Goal: Transaction & Acquisition: Purchase product/service

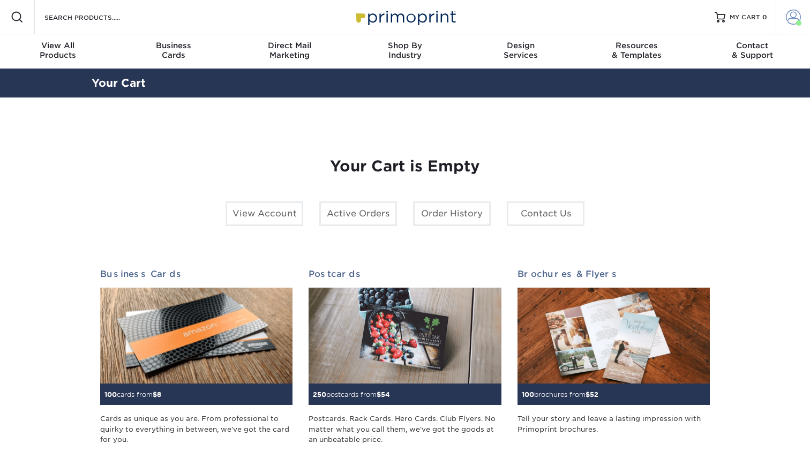
click at [792, 19] on span at bounding box center [793, 17] width 15 height 15
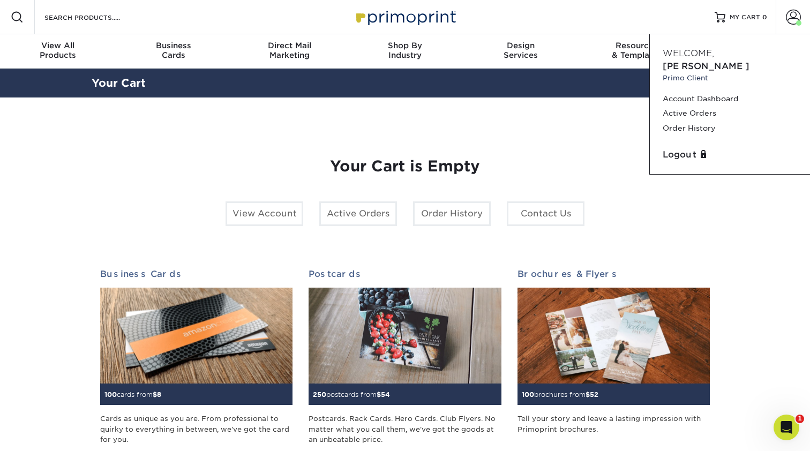
click at [613, 109] on section "YOUR CART Empty Cart Your Cart is Empty View Account Active Orders Order Histor…" at bounding box center [405, 338] width 810 height 483
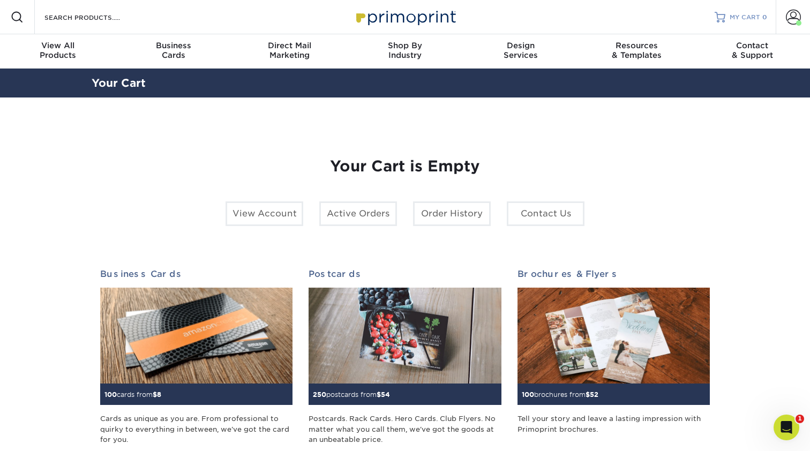
click at [750, 21] on span "MY CART" at bounding box center [745, 17] width 31 height 9
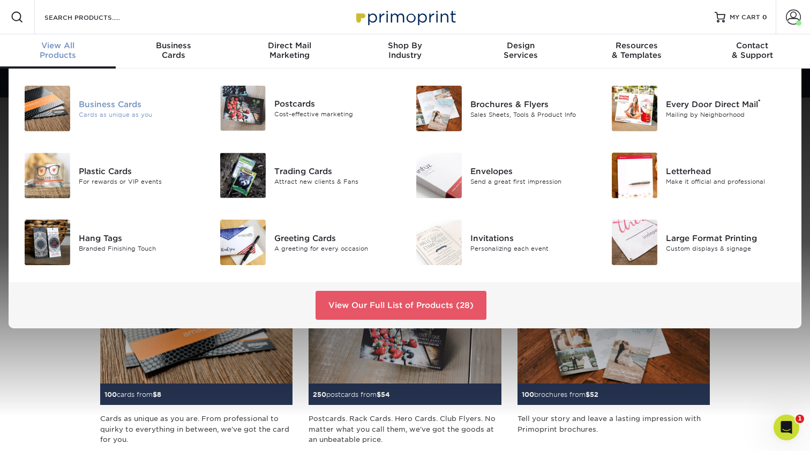
click at [101, 110] on div "Business Cards" at bounding box center [140, 104] width 123 height 12
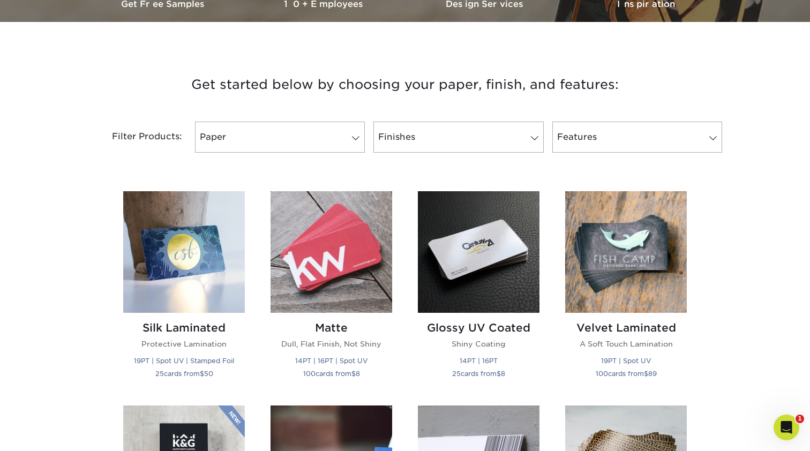
scroll to position [359, 0]
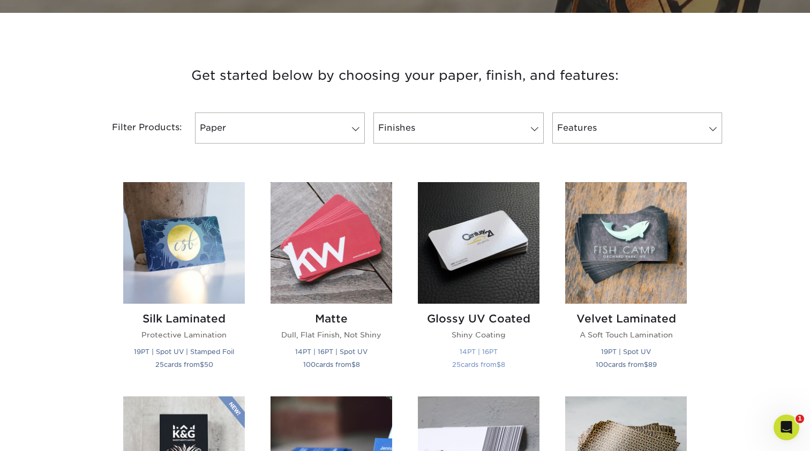
click at [457, 232] on img at bounding box center [479, 243] width 122 height 122
click at [484, 252] on img at bounding box center [479, 243] width 122 height 122
click at [326, 261] on img at bounding box center [332, 243] width 122 height 122
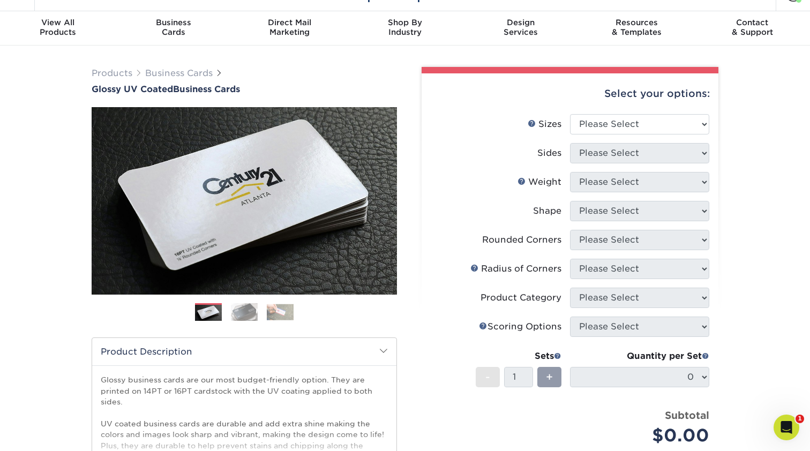
scroll to position [22, 0]
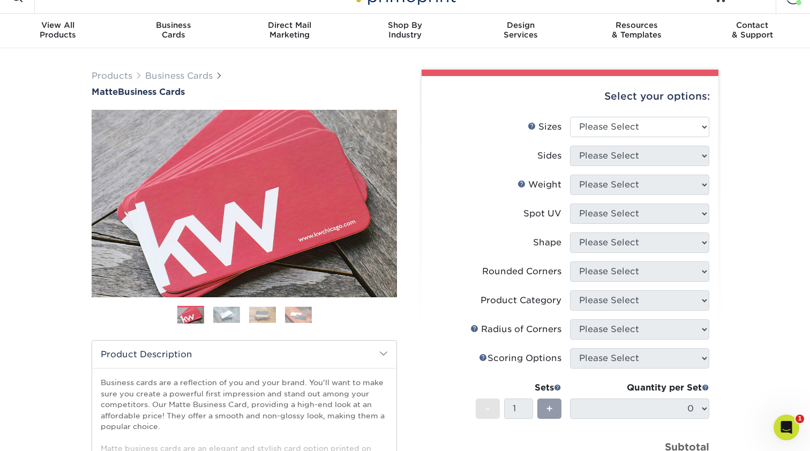
drag, startPoint x: 674, startPoint y: 134, endPoint x: 664, endPoint y: 126, distance: 13.3
click at [671, 127] on div "Products Business Cards Matte Business Cards Previous Next 100 $ 8" at bounding box center [405, 343] width 810 height 591
select select "2.00x3.50"
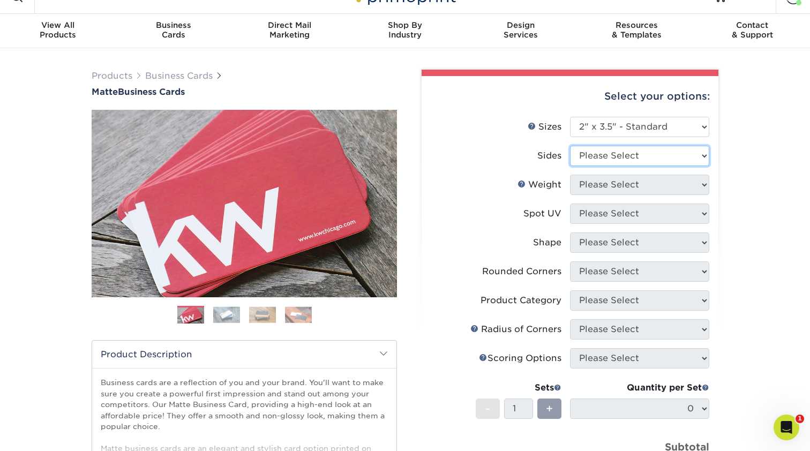
select select "13abbda7-1d64-4f25-8bb2-c179b224825d"
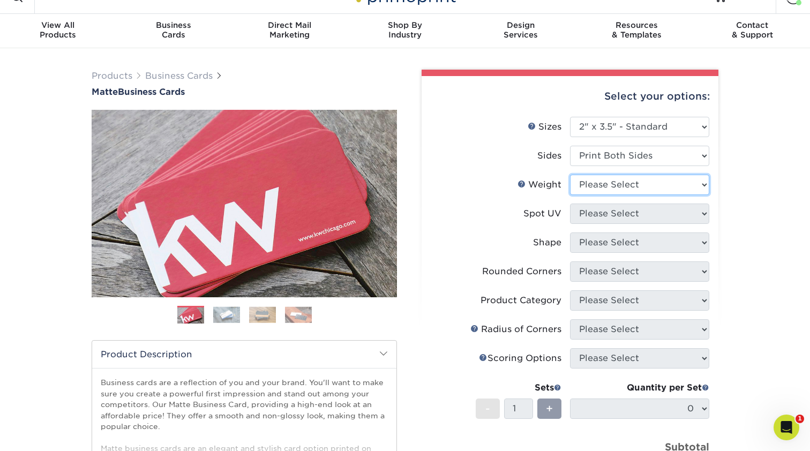
select select "16PT"
select select "3"
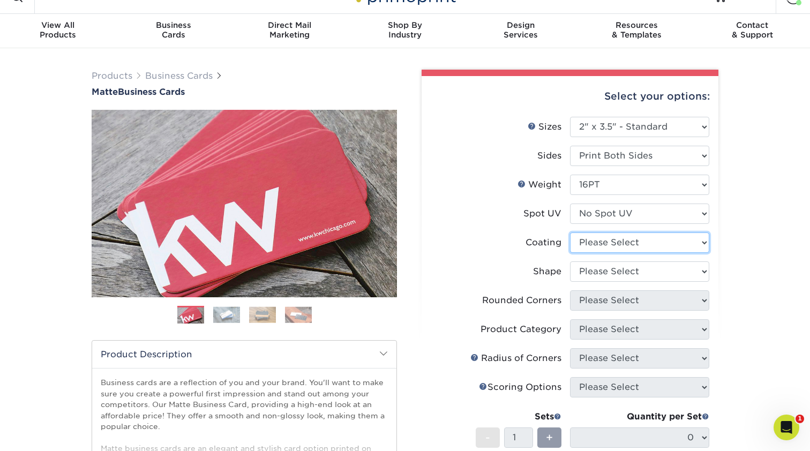
select select "121bb7b5-3b4d-429f-bd8d-bbf80e953313"
click at [0, 0] on div at bounding box center [0, 0] width 0 height 0
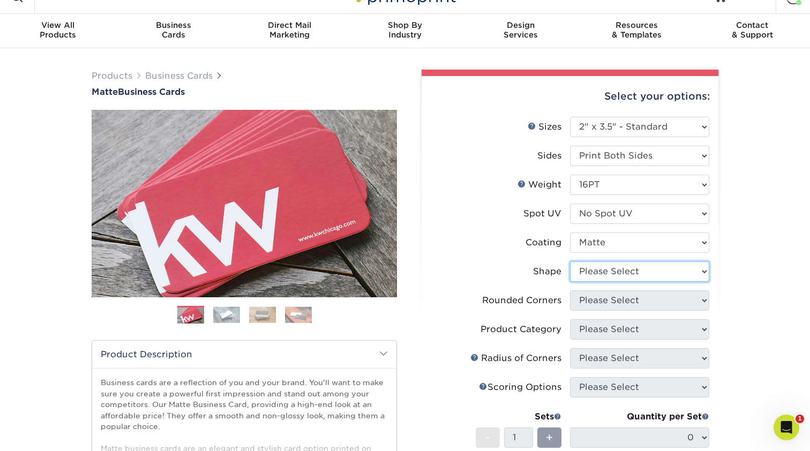
select select "standard"
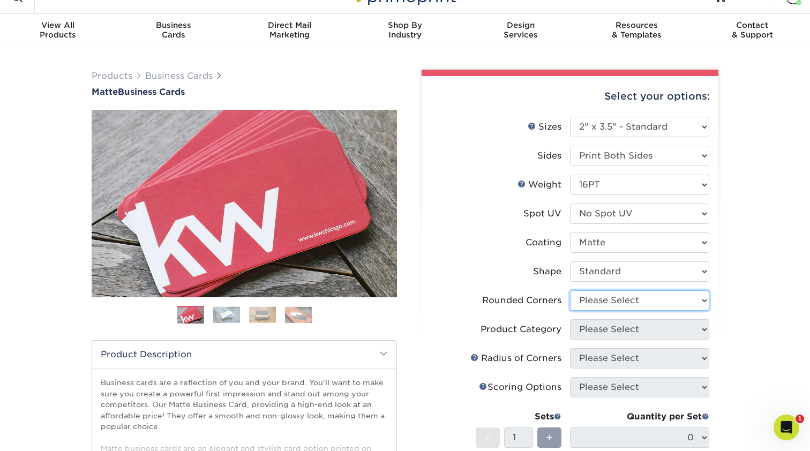
select select "7672df9e-0e0a-464d-8e1f-920c575e4da3"
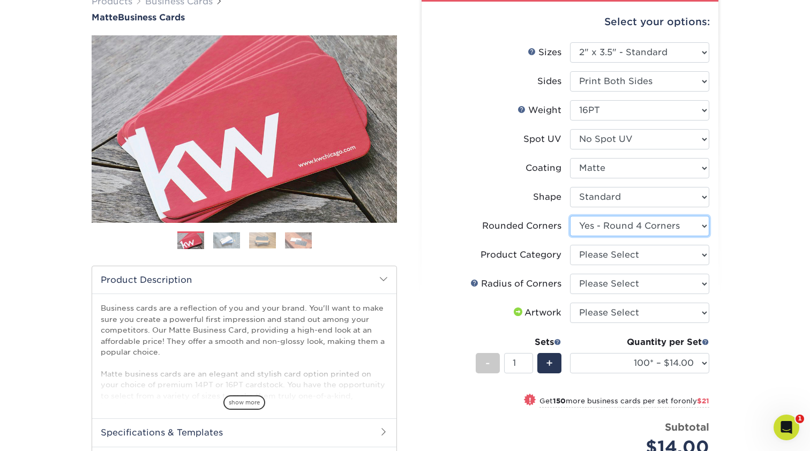
scroll to position [122, 0]
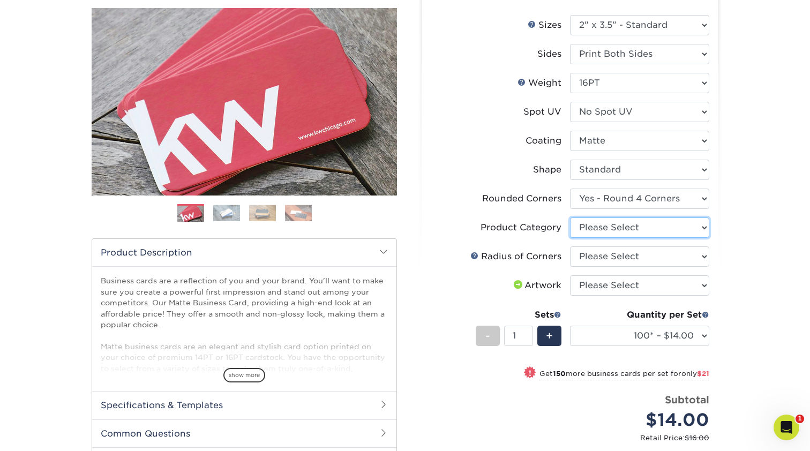
select select "3b5148f1-0588-4f88-a218-97bcfdce65c1"
select select "589680c7-ee9a-431b-9d12-d7aeb1386a97"
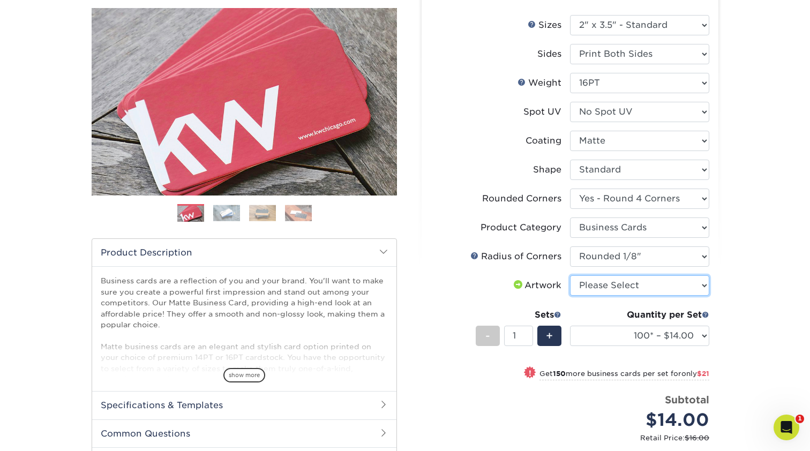
select select "upload"
click at [563, 306] on li "Sets - 1 + Quantity per Set 100* – $14.00 250* – $35.00 500 – $70.00 1000 – $86…" at bounding box center [570, 335] width 279 height 63
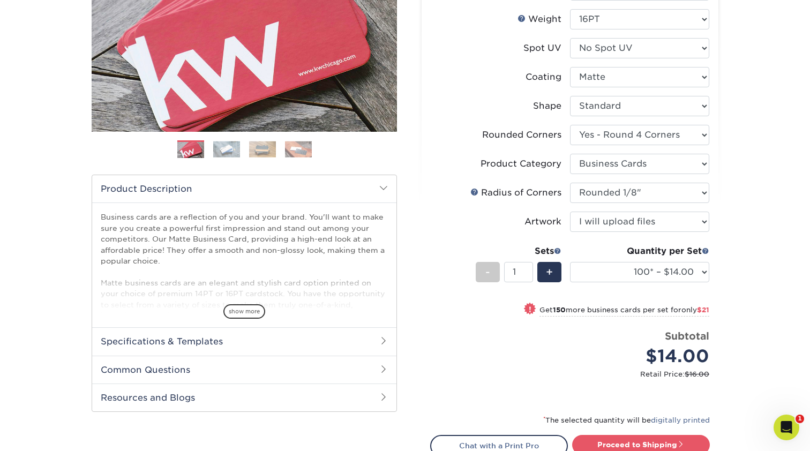
scroll to position [191, 0]
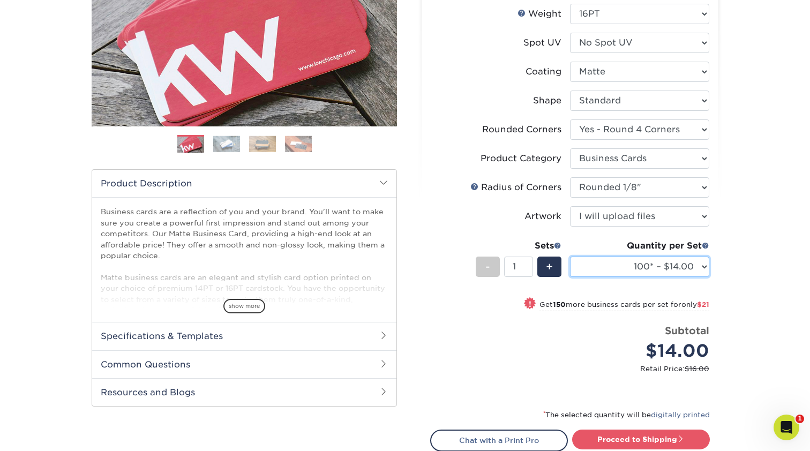
drag, startPoint x: 617, startPoint y: 268, endPoint x: 506, endPoint y: 317, distance: 120.9
click at [506, 316] on ul "Sizes Help Sizes Please Select 1.5" x 3.5" - Mini 1.75" x 3.5" - Mini 2" x 2" -…" at bounding box center [570, 166] width 280 height 441
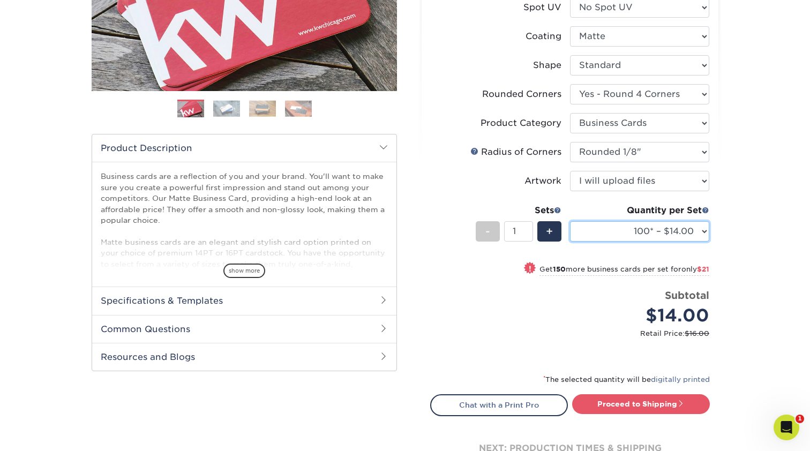
scroll to position [239, 0]
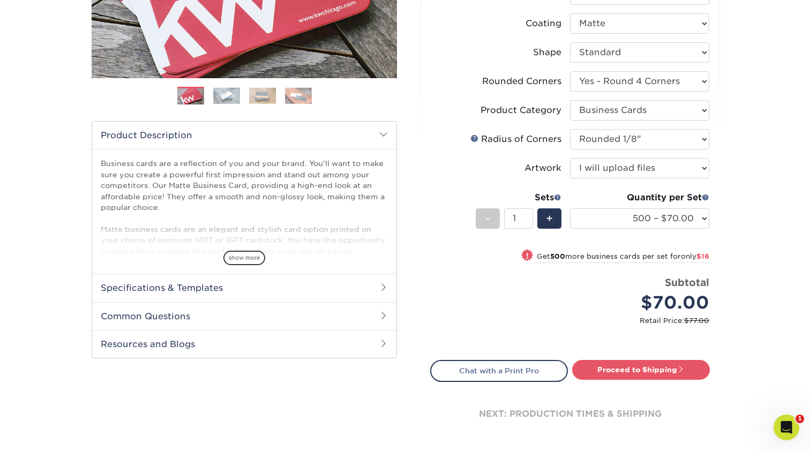
click at [681, 255] on span "only $16" at bounding box center [695, 256] width 28 height 8
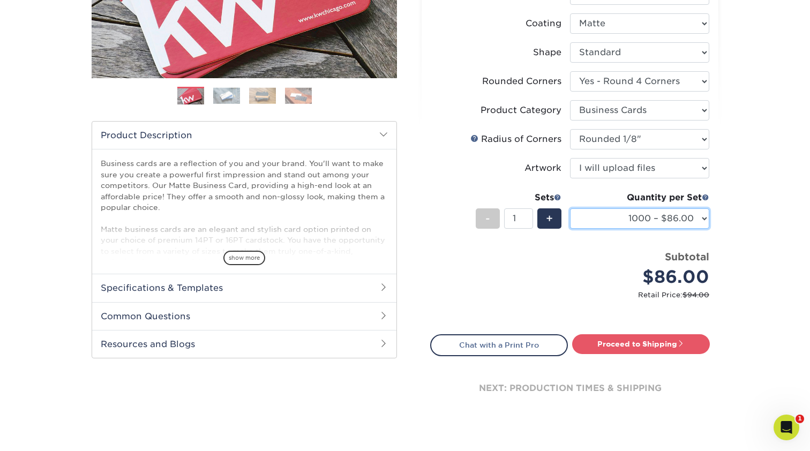
select select "250* – $35.00"
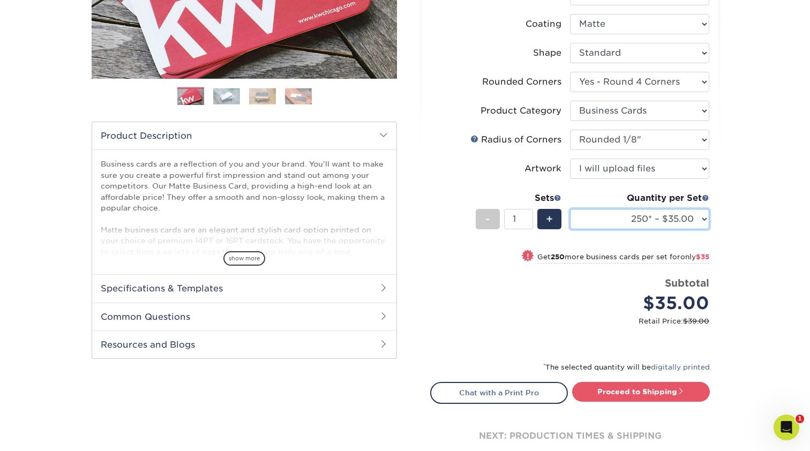
scroll to position [239, 0]
click at [613, 386] on link "Proceed to Shipping" at bounding box center [641, 391] width 138 height 19
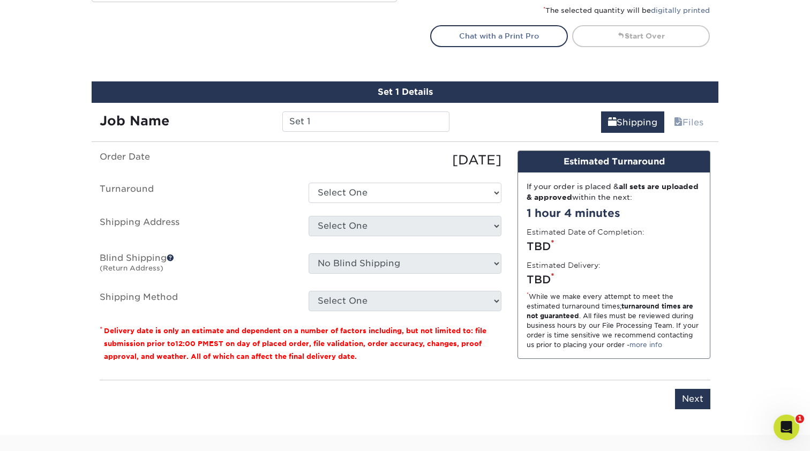
scroll to position [650, 0]
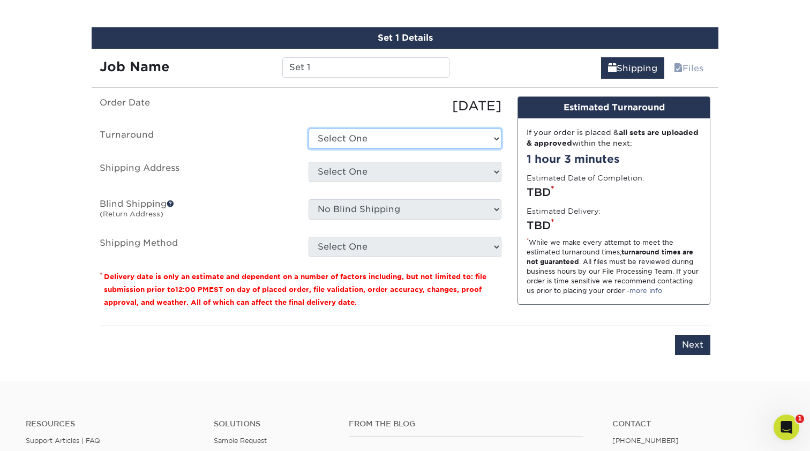
drag, startPoint x: 385, startPoint y: 144, endPoint x: 330, endPoint y: 77, distance: 86.0
click at [352, 111] on ul "Order Date 09/24/2025 Turnaround Select One 2-4 Business Days 2 Day Next Busine…" at bounding box center [301, 176] width 402 height 161
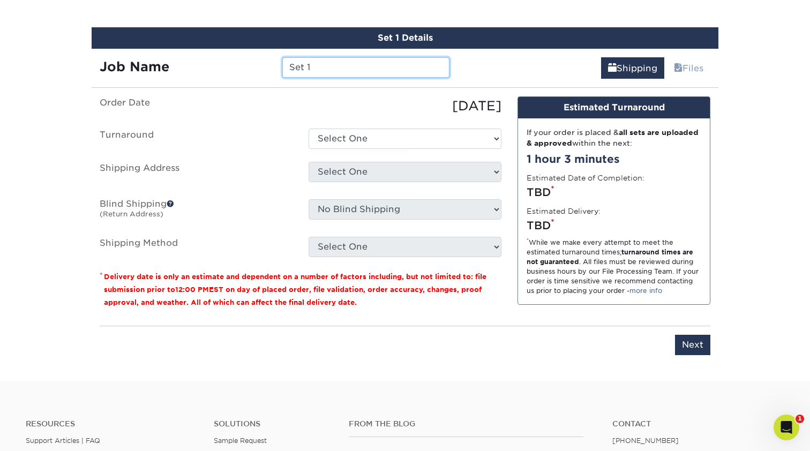
click at [329, 76] on input "Set 1" at bounding box center [365, 67] width 167 height 20
type input "flawless cards"
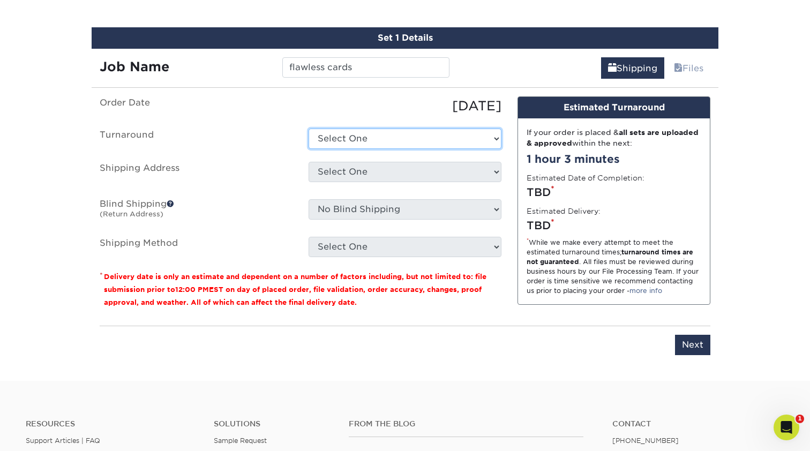
select select "4fbc2a82-edda-4a59-863f-72b731eb7375"
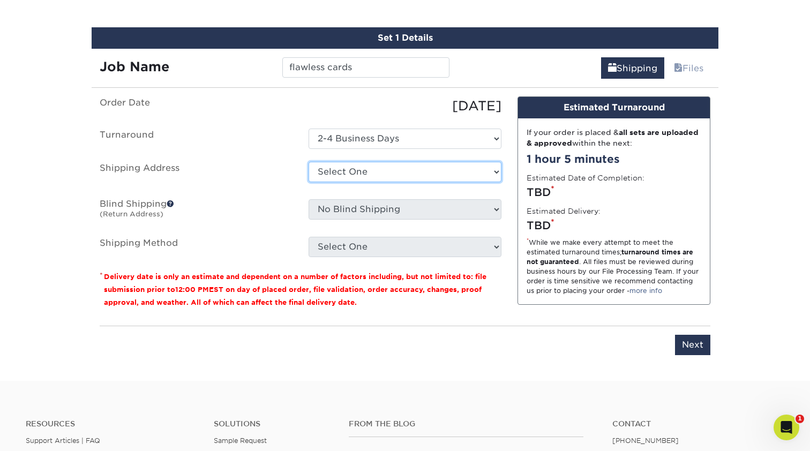
select select "82756"
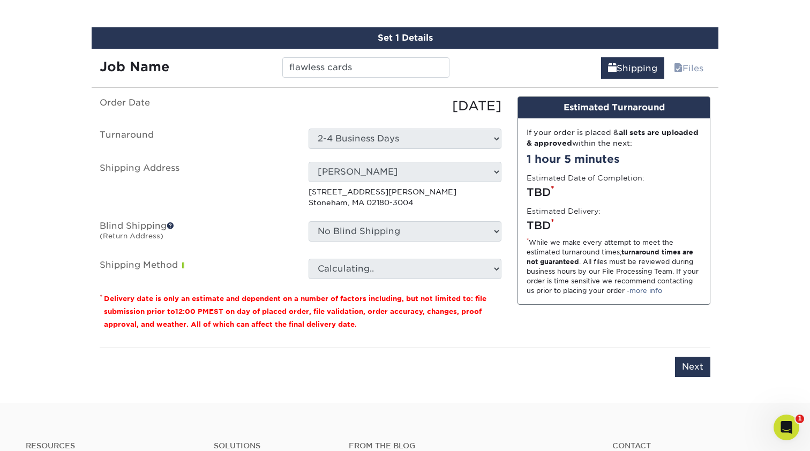
click at [285, 204] on label "Shipping Address" at bounding box center [196, 185] width 209 height 47
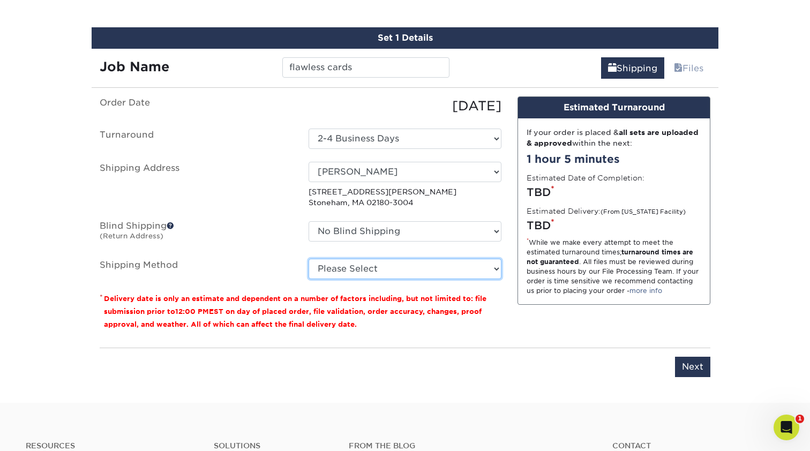
select select "03"
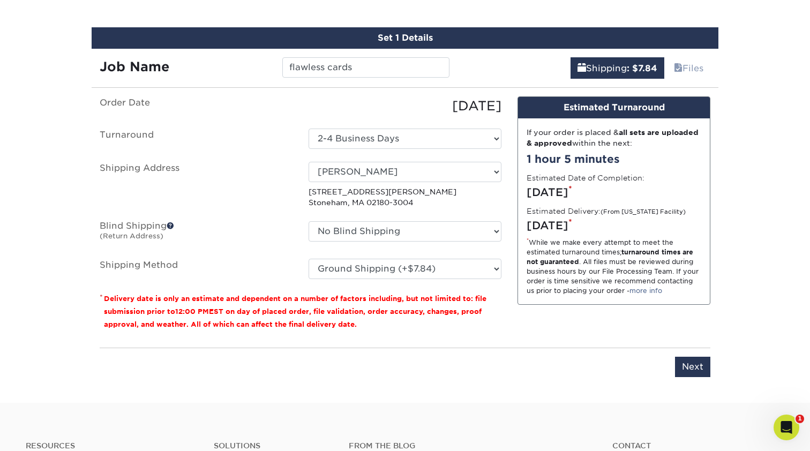
click at [272, 274] on label "Shipping Method" at bounding box center [196, 269] width 209 height 20
click at [686, 363] on input "Next" at bounding box center [692, 367] width 35 height 20
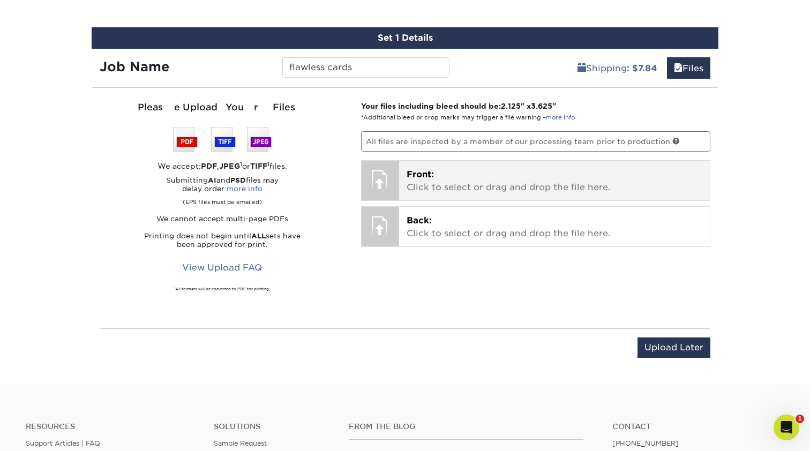
click at [590, 185] on p "Front: Click to select or drag and drop the file here." at bounding box center [555, 181] width 296 height 26
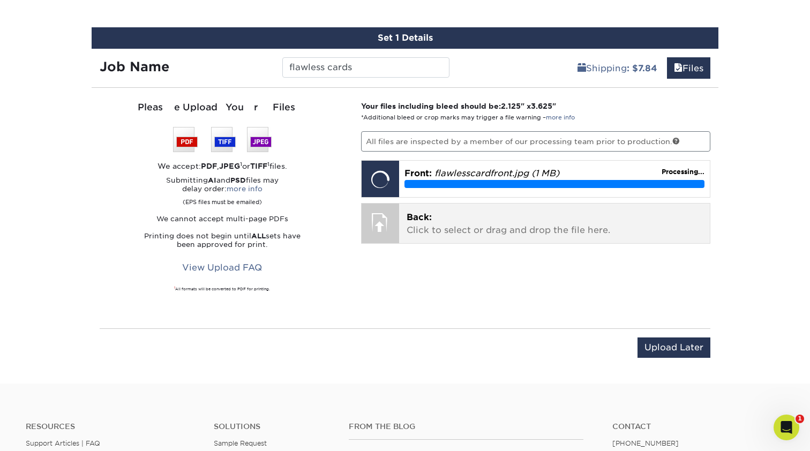
click at [448, 215] on p "Back: Click to select or drag and drop the file here." at bounding box center [555, 224] width 296 height 26
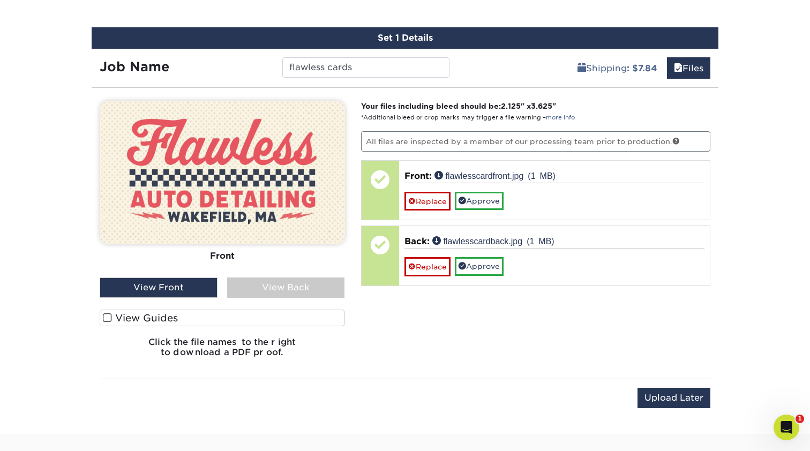
click at [419, 205] on link "Replace" at bounding box center [427, 201] width 46 height 19
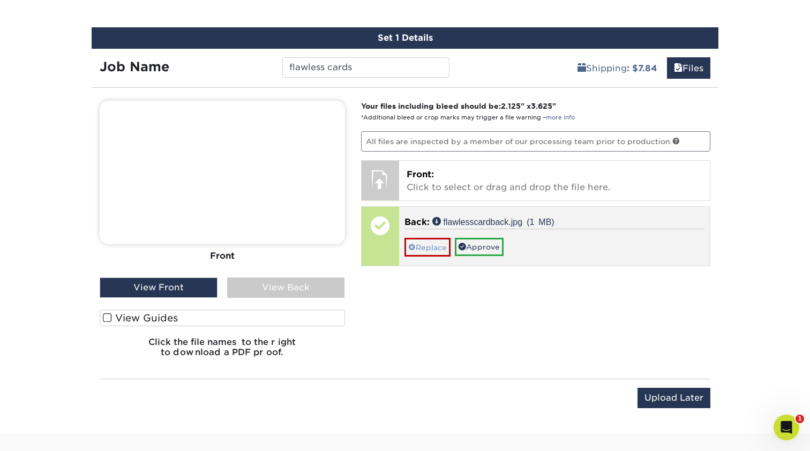
click at [425, 243] on link "Replace" at bounding box center [427, 247] width 46 height 19
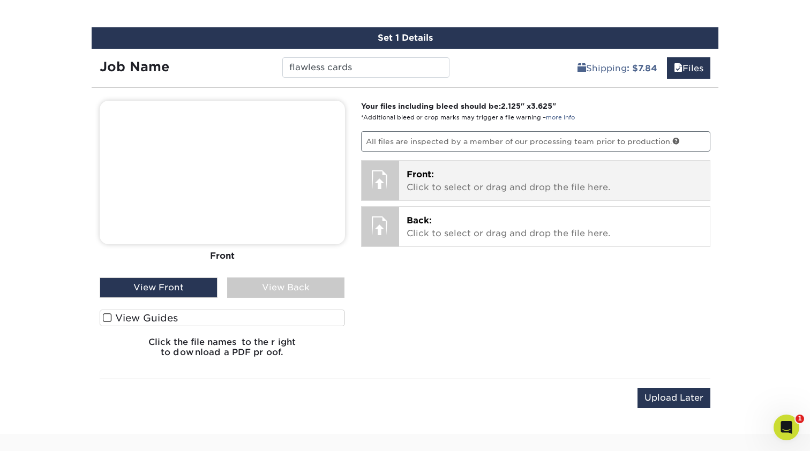
click at [595, 165] on div "Front: Click to select or drag and drop the file here. Choose file flawlesscard…" at bounding box center [554, 181] width 311 height 40
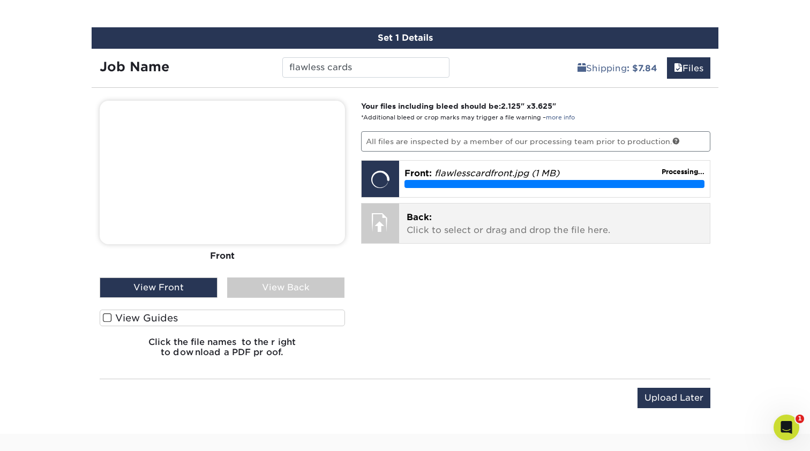
click at [534, 233] on p "Back: Click to select or drag and drop the file here." at bounding box center [555, 224] width 296 height 26
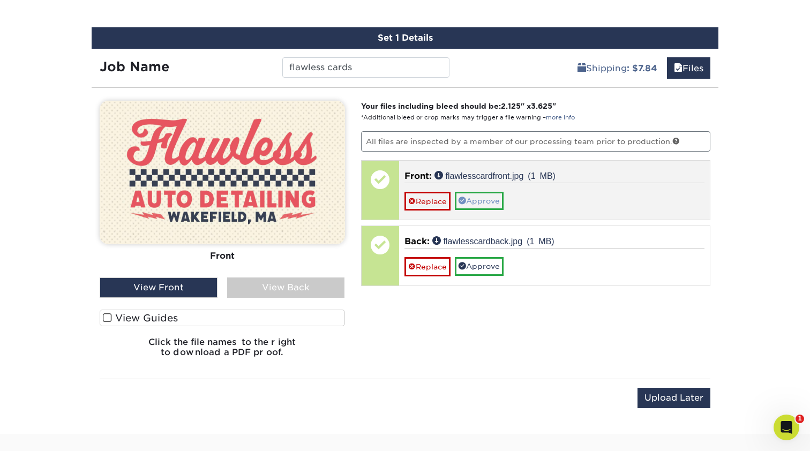
click at [477, 199] on link "Approve" at bounding box center [479, 201] width 49 height 18
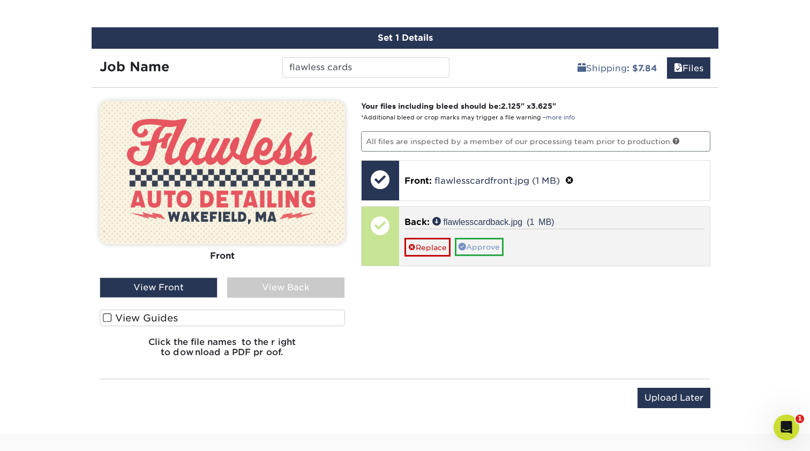
click at [482, 241] on link "Approve" at bounding box center [479, 247] width 49 height 18
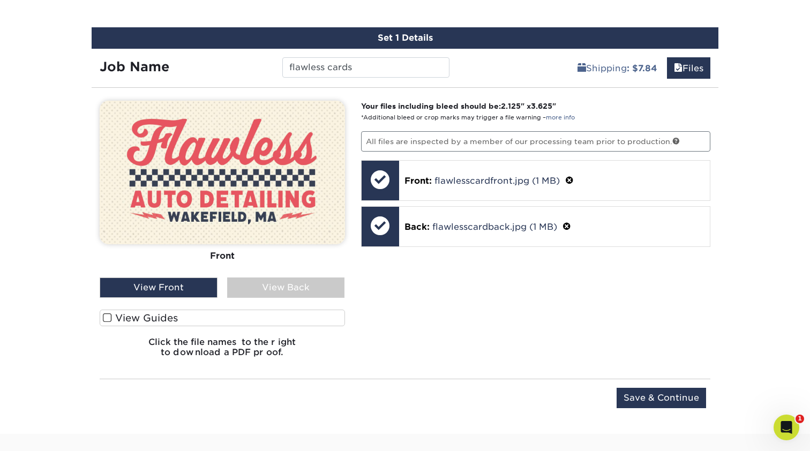
click at [310, 280] on div "View Back" at bounding box center [286, 287] width 118 height 20
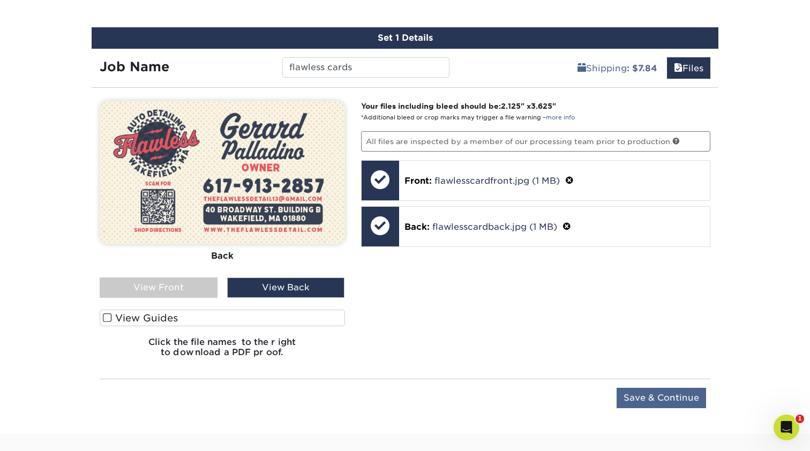
click at [675, 398] on input "Save & Continue" at bounding box center [661, 398] width 89 height 20
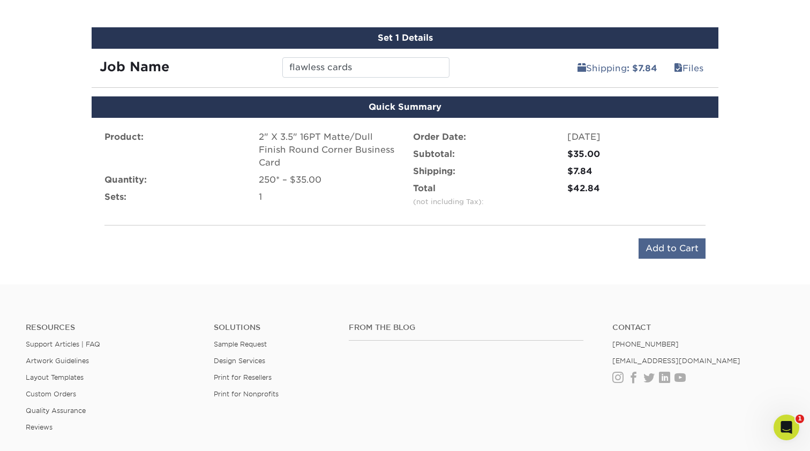
click at [654, 248] on input "Add to Cart" at bounding box center [672, 248] width 67 height 20
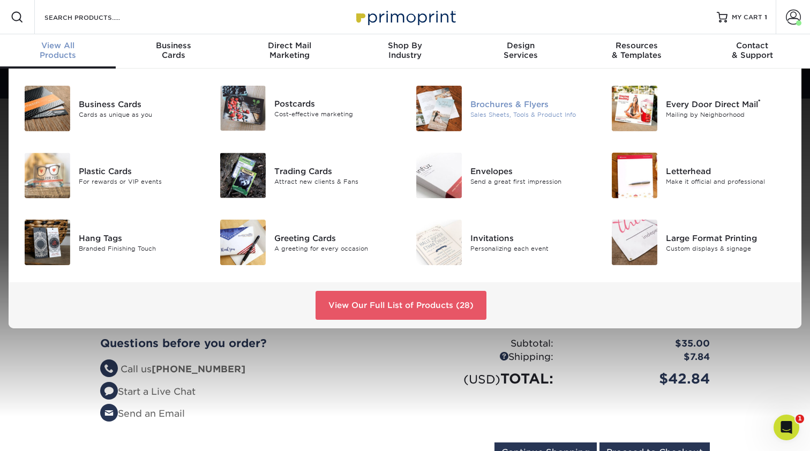
click at [462, 108] on div at bounding box center [437, 109] width 65 height 46
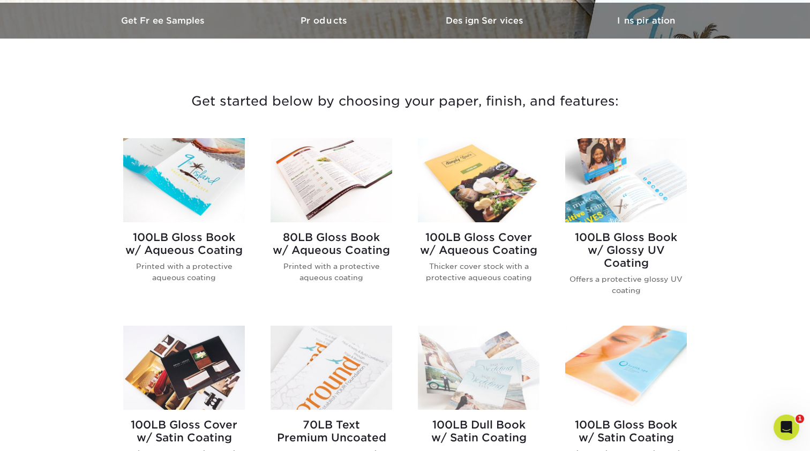
scroll to position [347, 0]
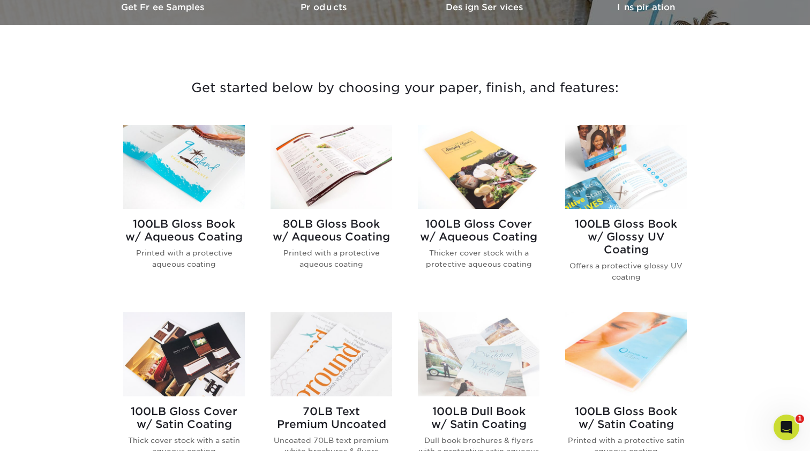
click at [183, 171] on img at bounding box center [184, 167] width 122 height 84
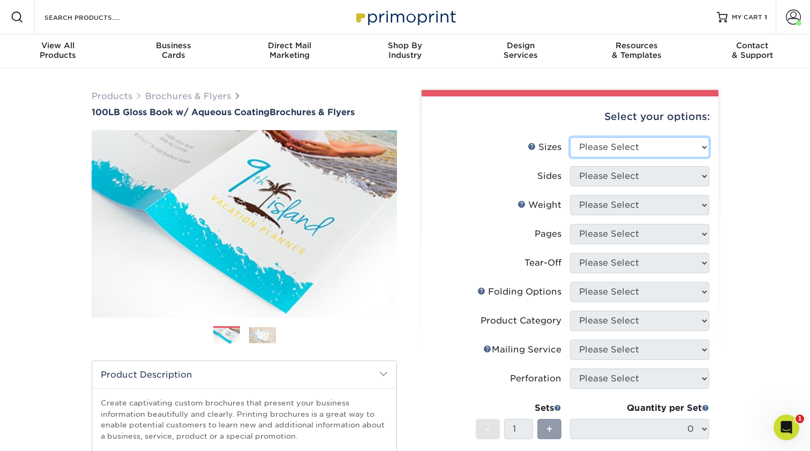
select select "7.50x8.50"
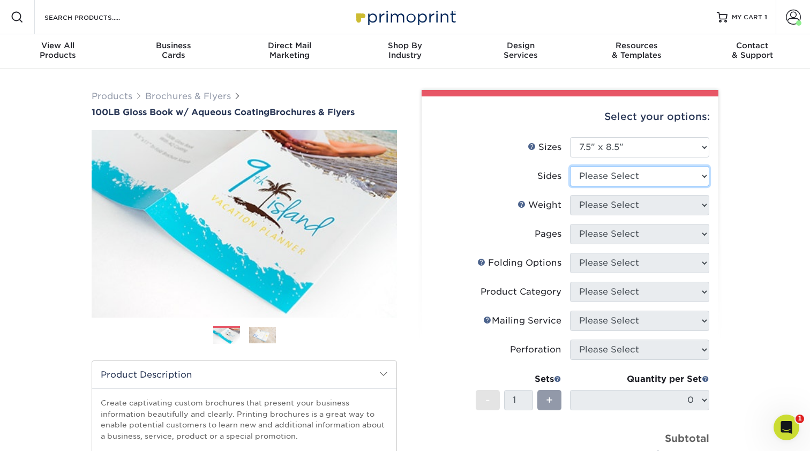
select select "13abbda7-1d64-4f25-8bb2-c179b224825d"
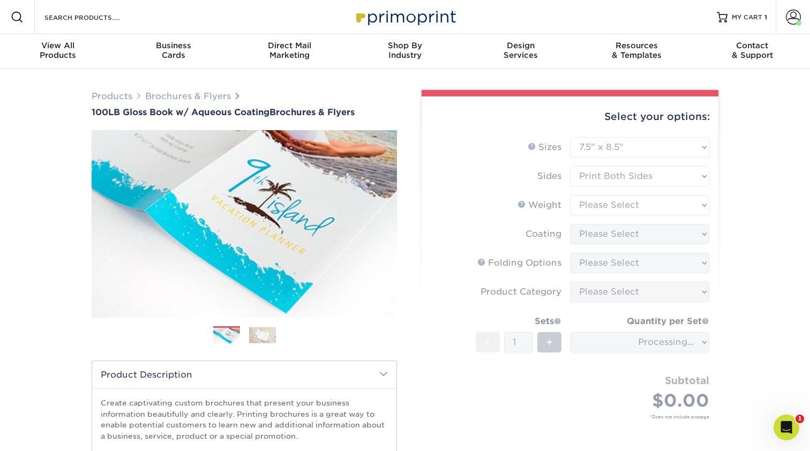
click at [637, 201] on form "Sizes Help Sizes Please Select 3.5" x 8.5" 3.5" x 11" 3.67" x 8.5" 4" x 6" 4" x…" at bounding box center [570, 290] width 280 height 307
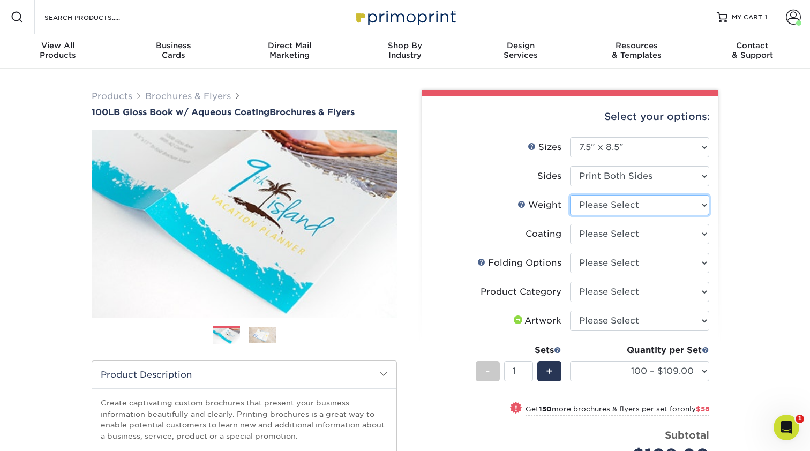
select select "100LB"
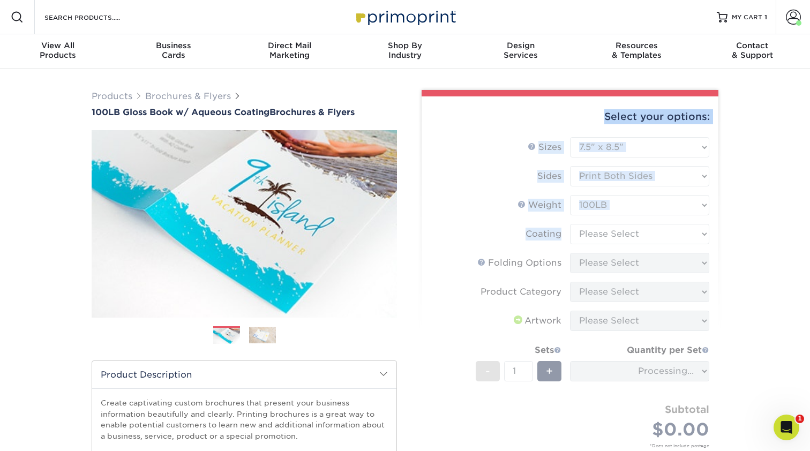
drag, startPoint x: 637, startPoint y: 201, endPoint x: 392, endPoint y: 601, distance: 469.1
click at [629, 237] on form "Sizes Help Sizes Please Select 3.5" x 8.5" 3.5" x 11" 3.67" x 8.5" 4" x 6" 4" x…" at bounding box center [570, 310] width 280 height 346
click at [635, 235] on form "Sizes Help Sizes Please Select 3.5" x 8.5" 3.5" x 11" 3.67" x 8.5" 4" x 6" 4" x…" at bounding box center [570, 310] width 280 height 346
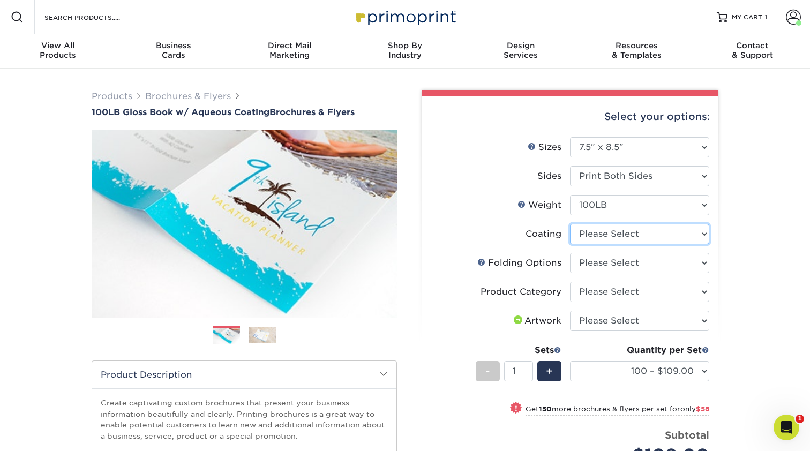
select select "d41dab50-ff65-4f4f-bb17-2afe4d36ae33"
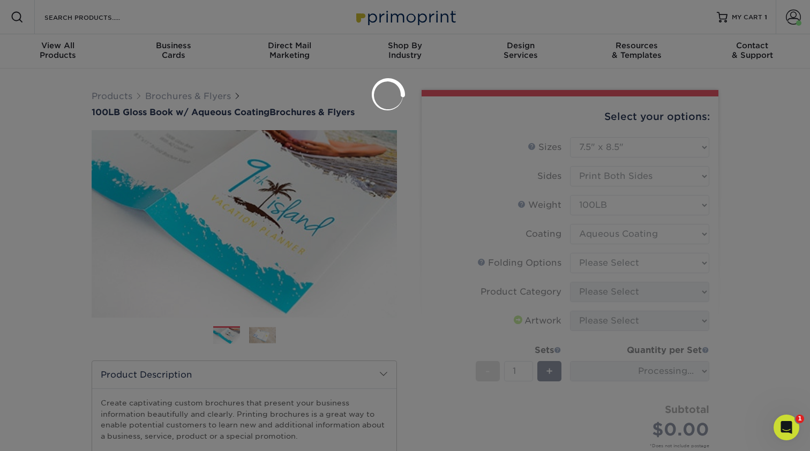
click at [647, 262] on div at bounding box center [405, 225] width 810 height 451
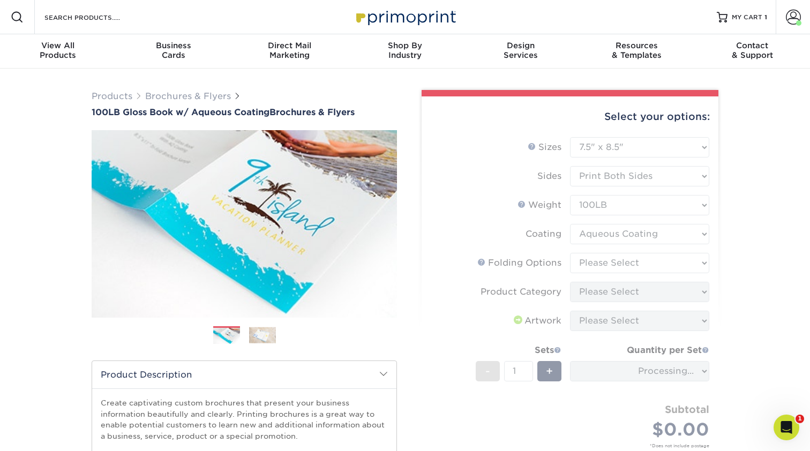
click at [648, 263] on form "Sizes Help Sizes Please Select 3.5" x 8.5" 3.5" x 11" 3.67" x 8.5" 4" x 6" 4" x…" at bounding box center [570, 310] width 280 height 346
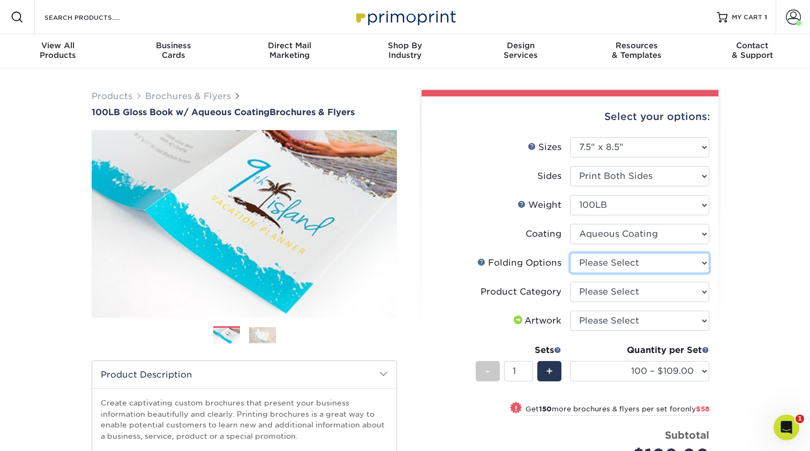
select select "beabd50a-9461-4c61-85af-315242fc817b"
select select "1a668080-6b7c-4174-b399-2c3833b27ef4"
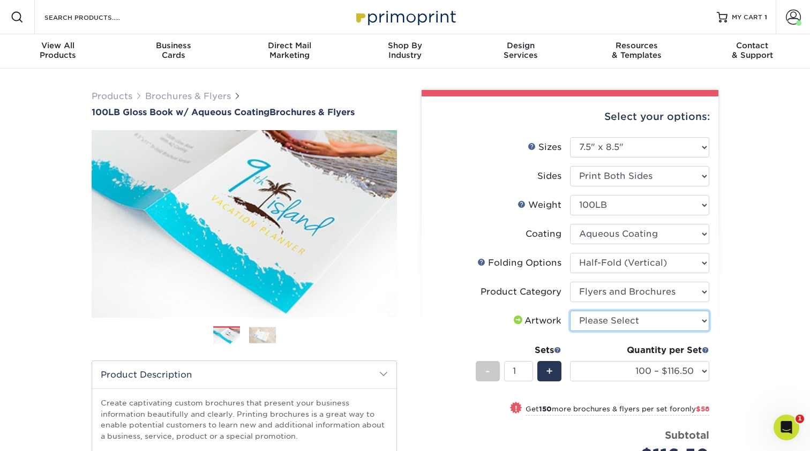
select select "upload"
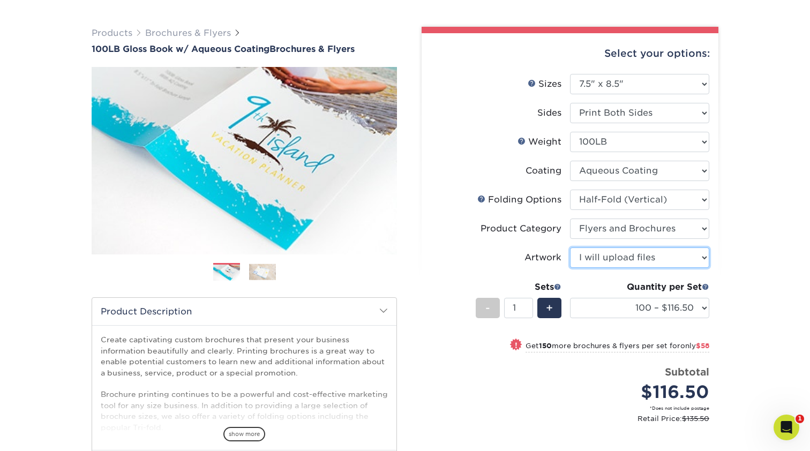
scroll to position [136, 0]
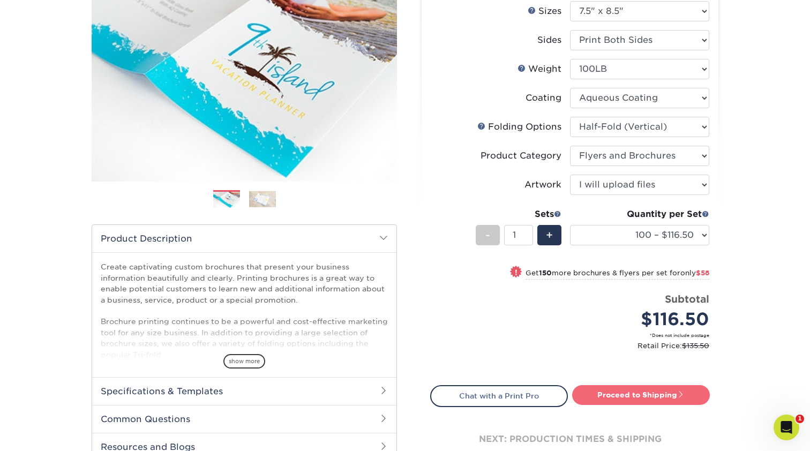
click at [621, 399] on link "Proceed to Shipping" at bounding box center [641, 394] width 138 height 19
type input "Set 1"
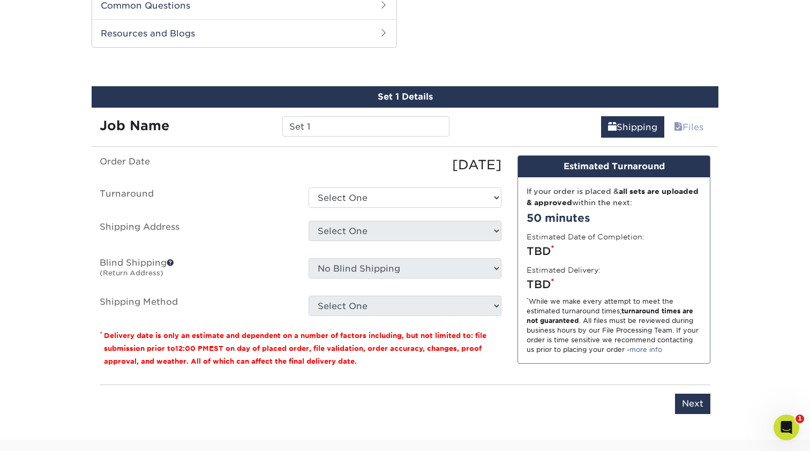
scroll to position [550, 0]
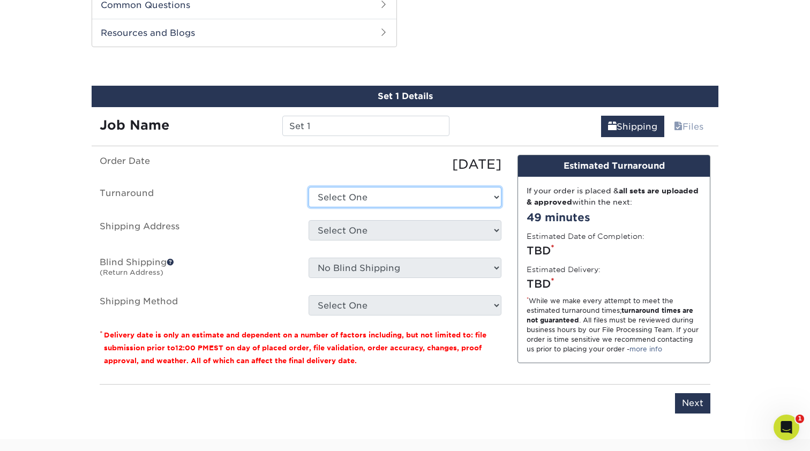
select select "c0a17cf7-c4f7-4e86-a626-de7d37232f1c"
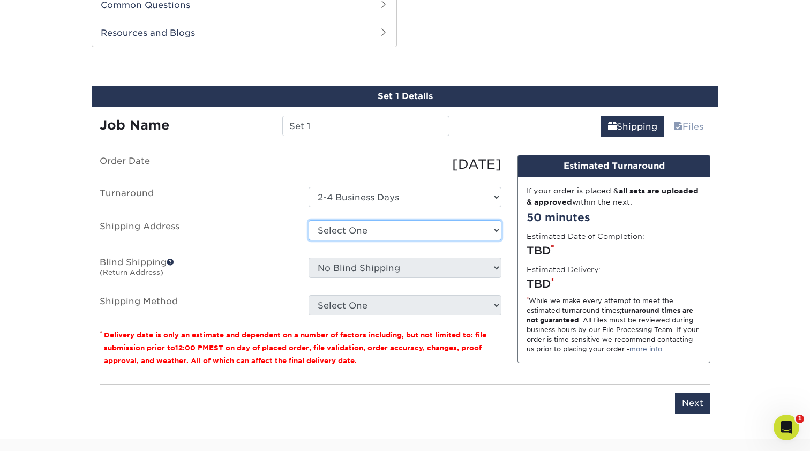
select select "82756"
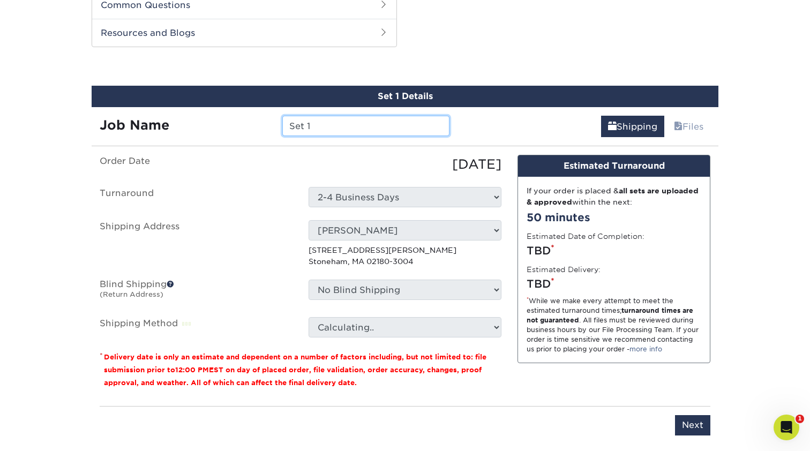
click at [385, 122] on input "Set 1" at bounding box center [365, 126] width 167 height 20
click at [384, 123] on input "Set 1" at bounding box center [365, 126] width 167 height 20
drag, startPoint x: 386, startPoint y: 129, endPoint x: 393, endPoint y: 131, distance: 7.3
click at [393, 131] on input "Set 1" at bounding box center [365, 126] width 167 height 20
click at [392, 131] on input "Set 1Flawl" at bounding box center [365, 126] width 167 height 20
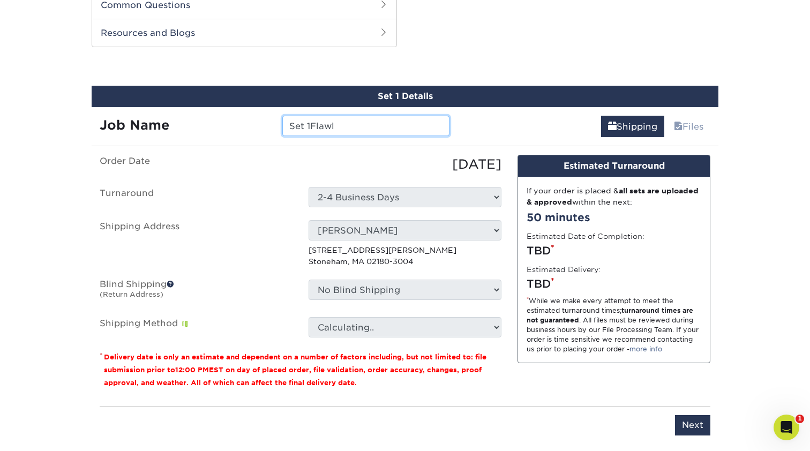
click at [392, 131] on input "Set 1Flawl" at bounding box center [365, 126] width 167 height 20
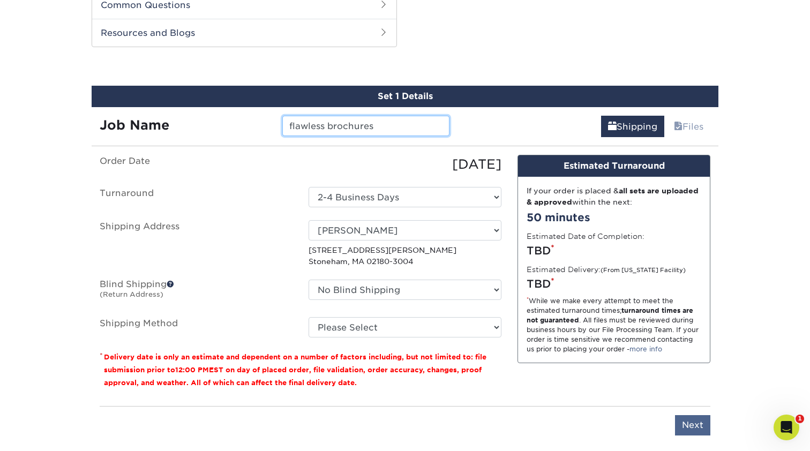
type input "flawless brochures"
click at [696, 432] on input "Next" at bounding box center [692, 425] width 35 height 20
type input "Next"
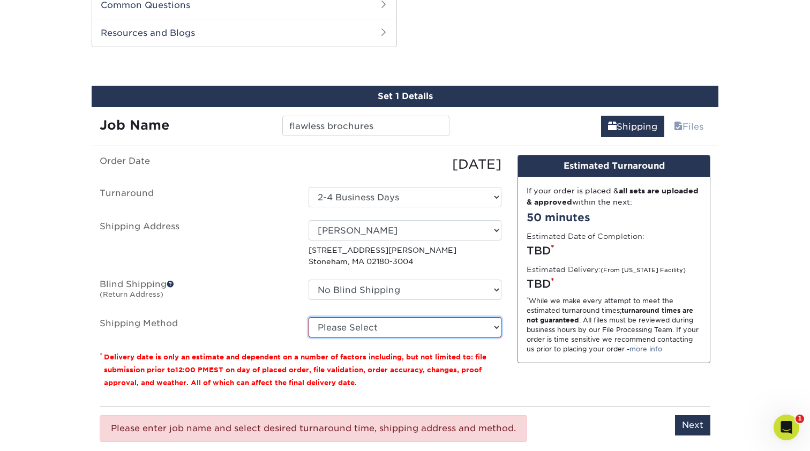
select select "03"
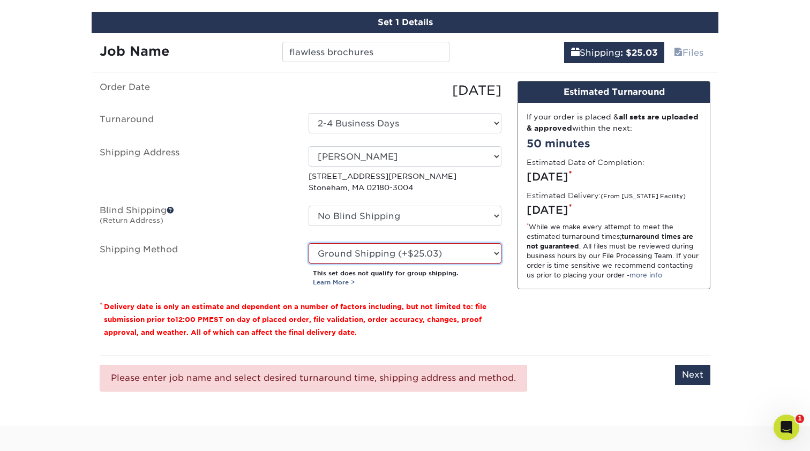
scroll to position [633, 0]
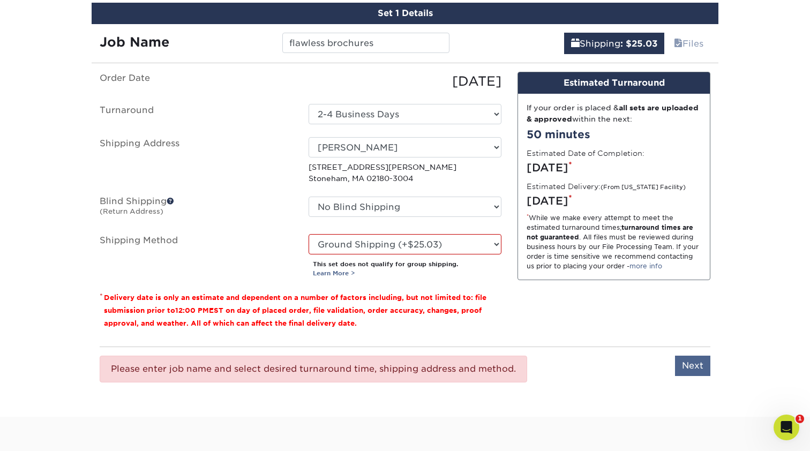
click at [694, 370] on input "Next" at bounding box center [692, 366] width 35 height 20
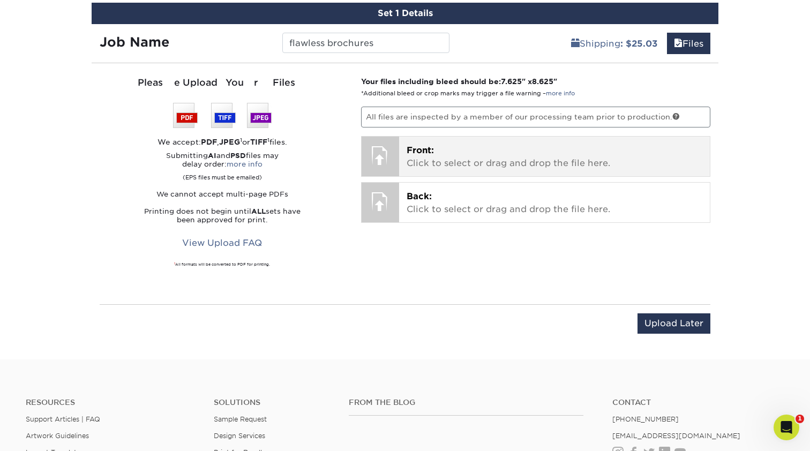
click at [508, 175] on div "Front: Click to select or drag and drop the file here. Choose file" at bounding box center [554, 157] width 311 height 40
click at [595, 156] on p "Front: Click to select or drag and drop the file here." at bounding box center [555, 157] width 296 height 26
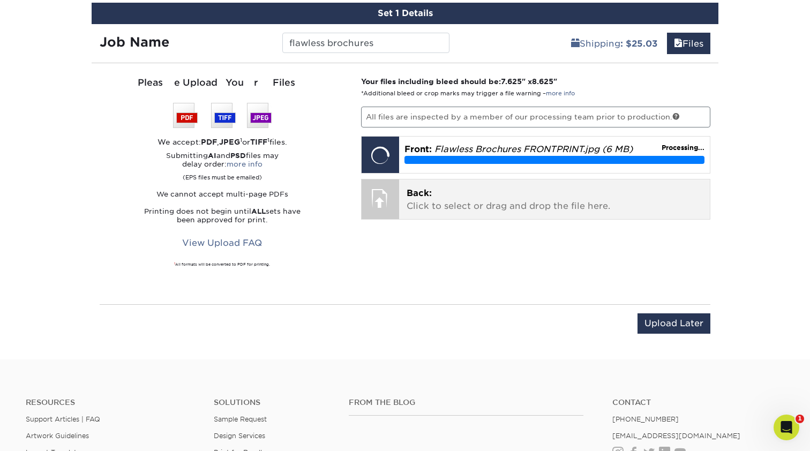
click at [514, 206] on p "Back: Click to select or drag and drop the file here." at bounding box center [555, 200] width 296 height 26
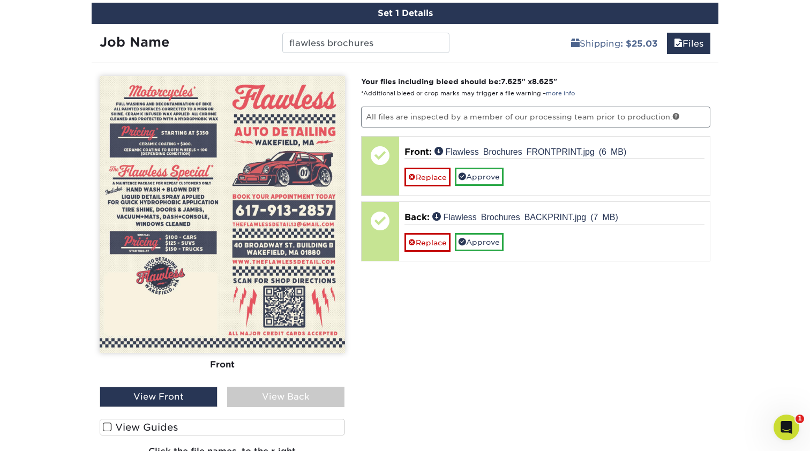
click at [266, 394] on div "View Back" at bounding box center [286, 397] width 118 height 20
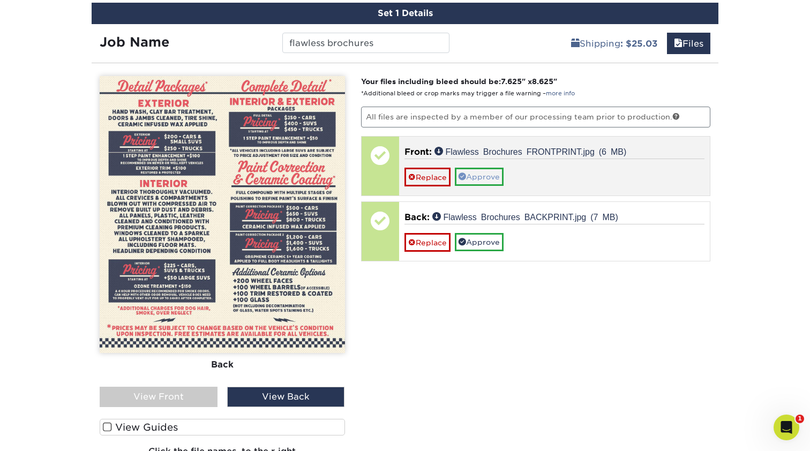
click at [485, 177] on link "Approve" at bounding box center [479, 177] width 49 height 18
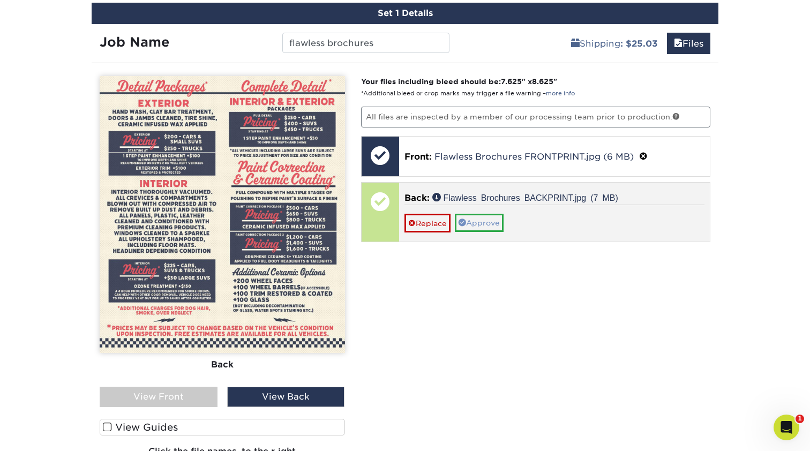
click at [482, 222] on link "Approve" at bounding box center [479, 223] width 49 height 18
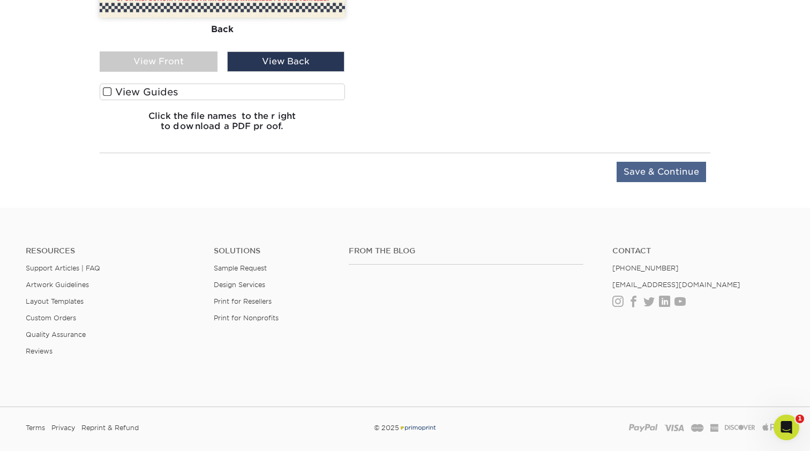
click at [634, 167] on input "Save & Continue" at bounding box center [661, 172] width 89 height 20
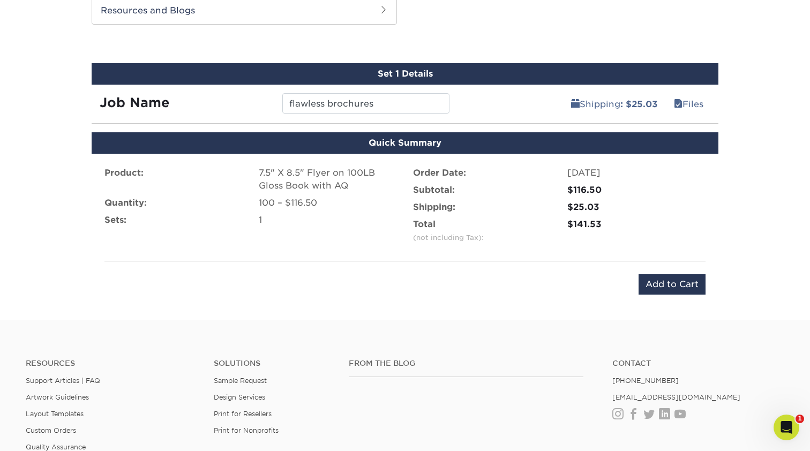
scroll to position [553, 0]
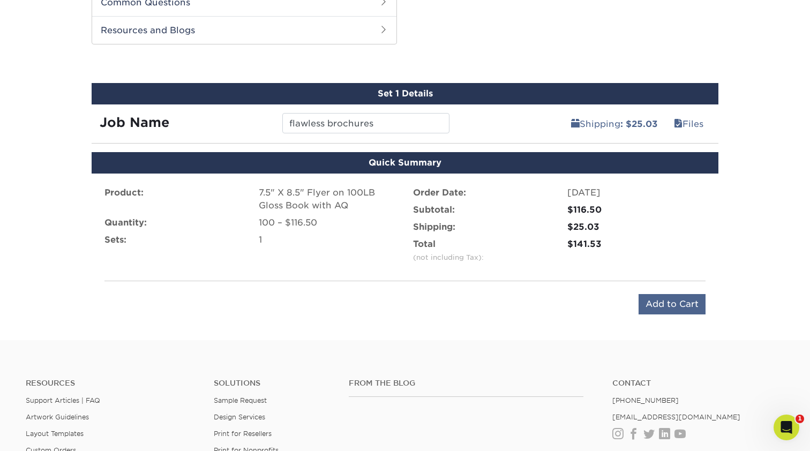
click at [664, 297] on input "Add to Cart" at bounding box center [672, 304] width 67 height 20
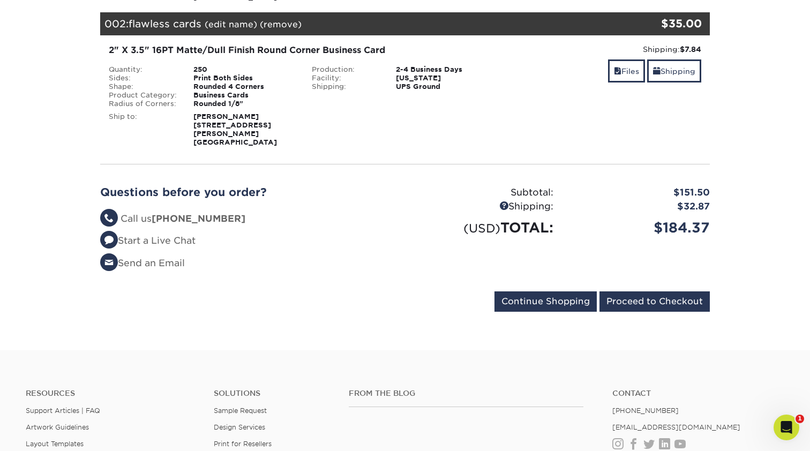
scroll to position [280, 0]
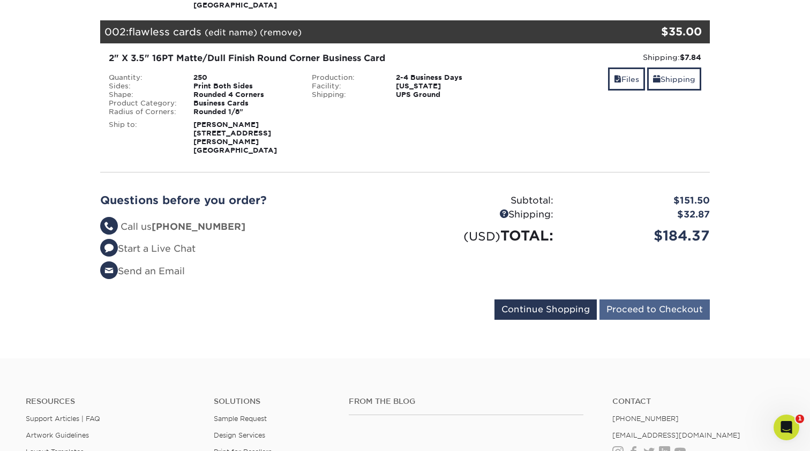
click at [670, 299] on input "Proceed to Checkout" at bounding box center [654, 309] width 110 height 20
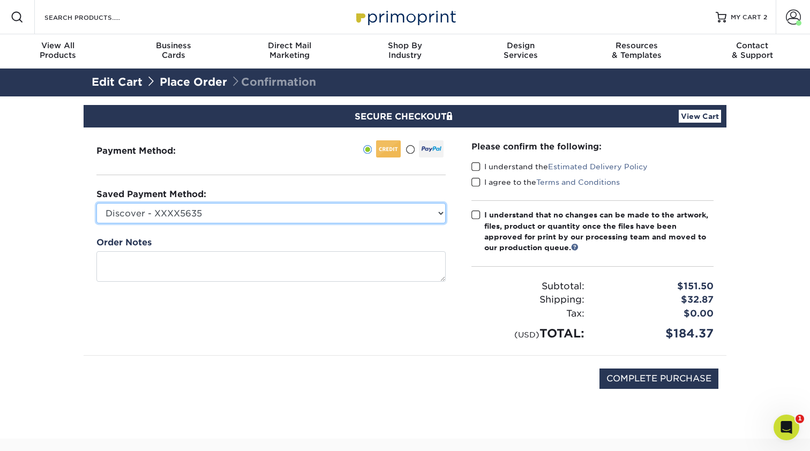
select select
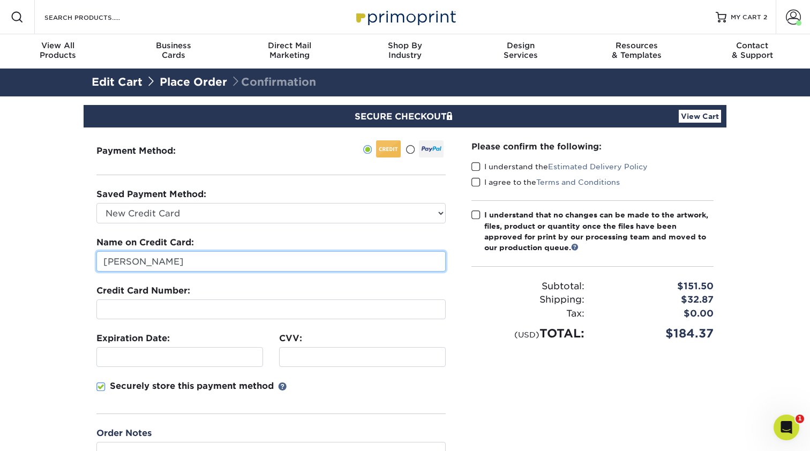
click at [271, 261] on input "[PERSON_NAME]" at bounding box center [270, 261] width 349 height 20
click at [272, 259] on input "[PERSON_NAME]" at bounding box center [270, 261] width 349 height 20
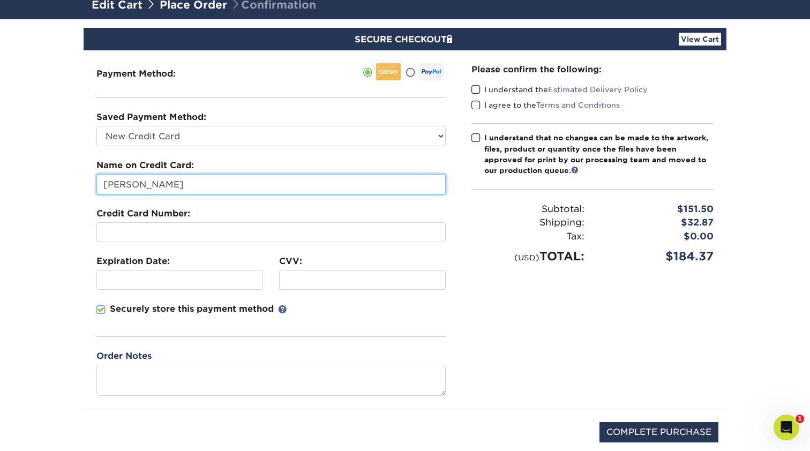
scroll to position [86, 0]
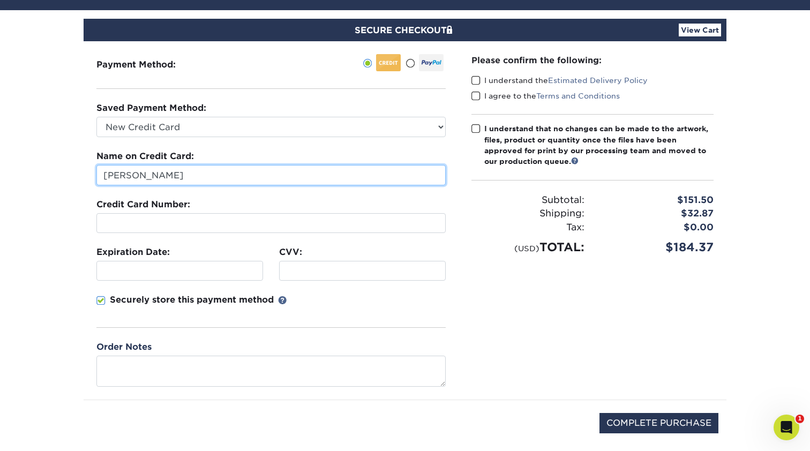
type input "Gerard Palladino JR"
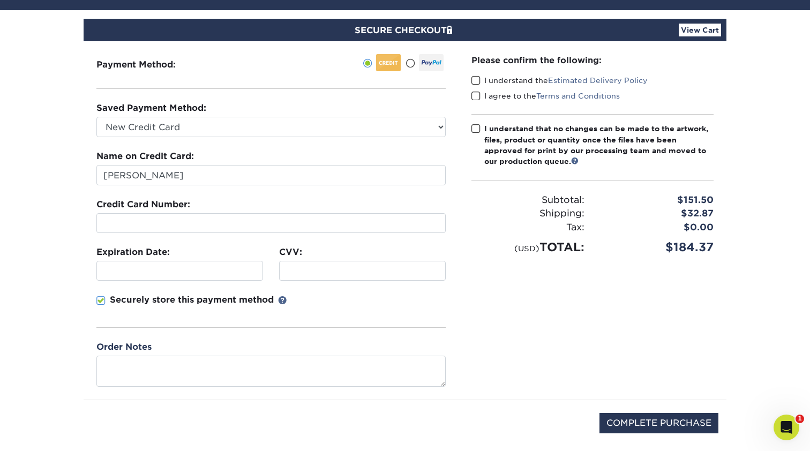
click at [217, 265] on div at bounding box center [179, 271] width 167 height 20
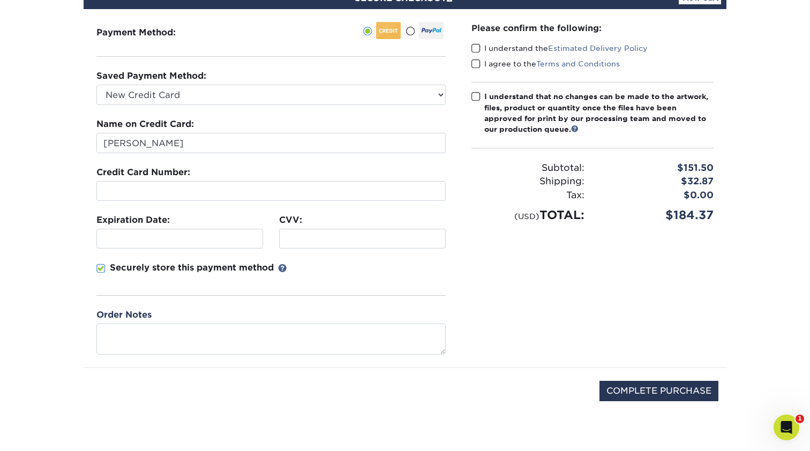
click at [103, 269] on span at bounding box center [100, 269] width 9 height 10
click at [0, 0] on input "Securely store this payment method" at bounding box center [0, 0] width 0 height 0
click at [475, 46] on span at bounding box center [475, 48] width 9 height 10
click at [0, 0] on input "I understand the Estimated Delivery Policy" at bounding box center [0, 0] width 0 height 0
click at [475, 62] on span at bounding box center [475, 64] width 9 height 10
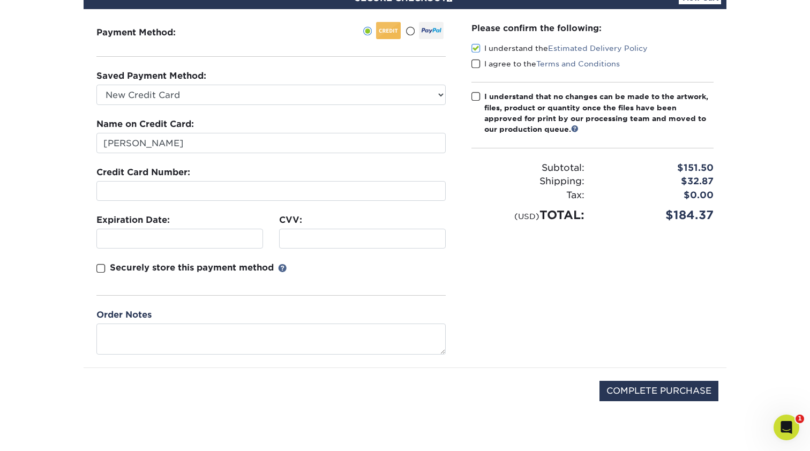
click at [0, 0] on input "I agree to the Terms and Conditions" at bounding box center [0, 0] width 0 height 0
click at [477, 99] on span at bounding box center [475, 97] width 9 height 10
click at [0, 0] on input "I understand that no changes can be made to the artwork, files, product or quan…" at bounding box center [0, 0] width 0 height 0
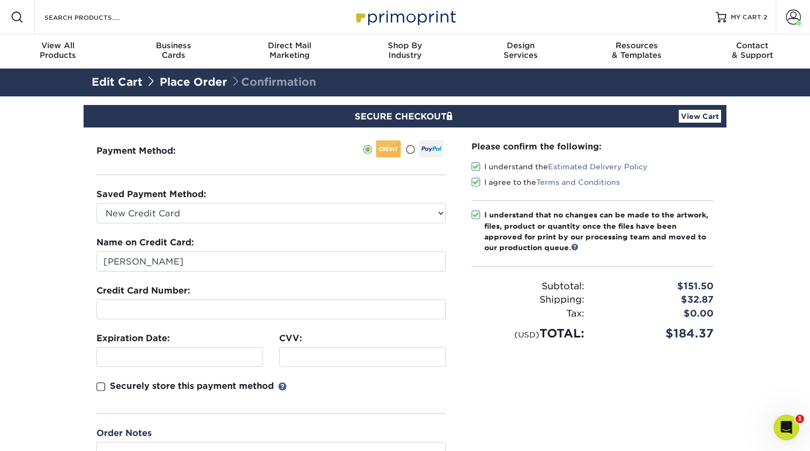
scroll to position [0, 0]
click at [699, 118] on link "View Cart" at bounding box center [700, 116] width 42 height 13
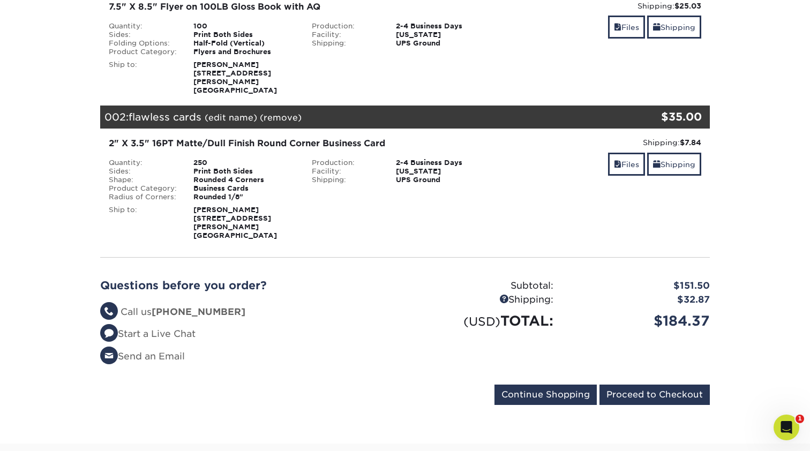
scroll to position [198, 0]
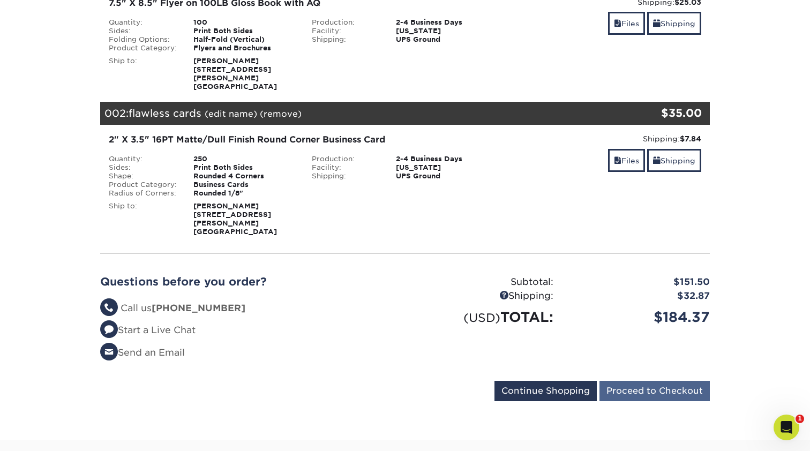
click at [669, 381] on input "Proceed to Checkout" at bounding box center [654, 391] width 110 height 20
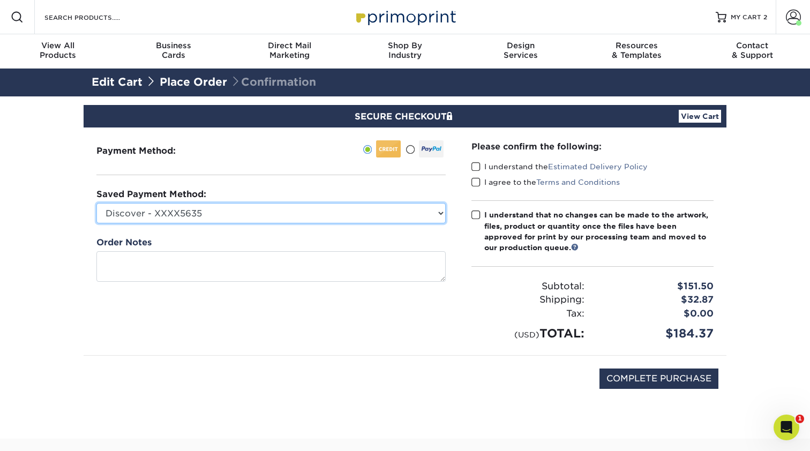
select select
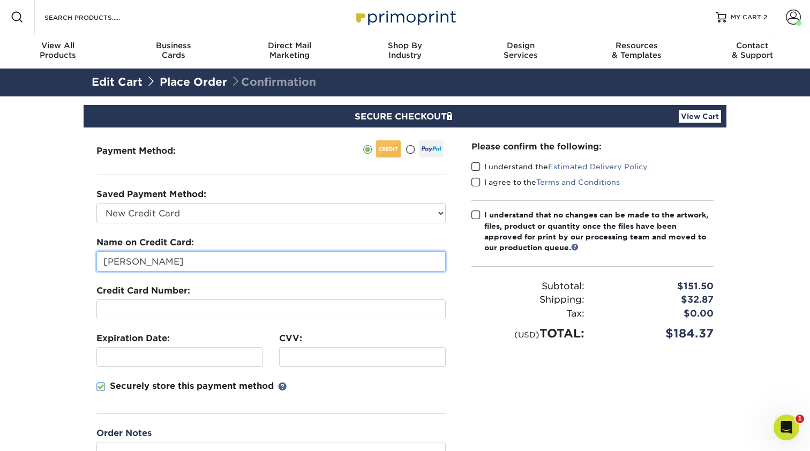
click at [274, 269] on input "[PERSON_NAME]" at bounding box center [270, 261] width 349 height 20
type input "Gerard Palladino Jr"
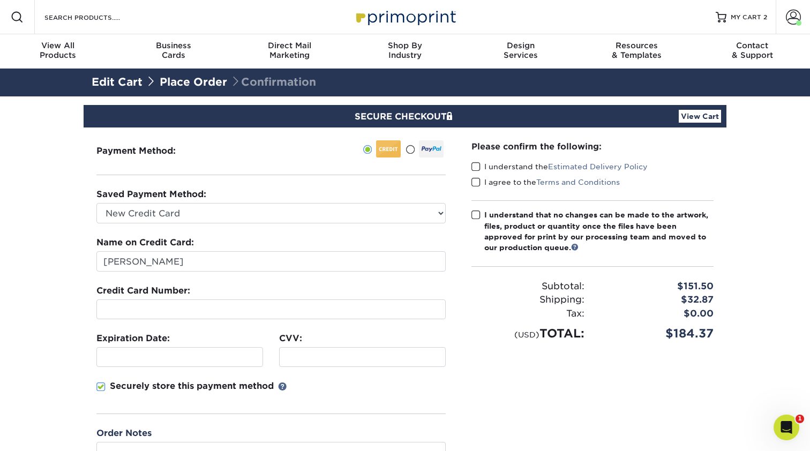
click at [250, 364] on div at bounding box center [179, 357] width 167 height 20
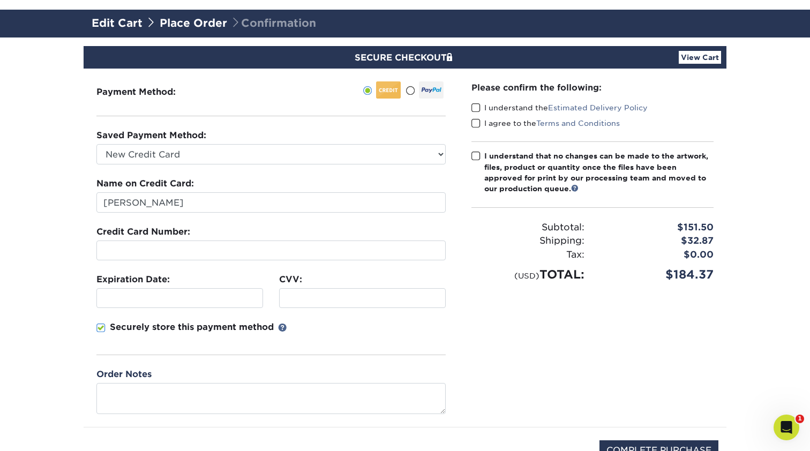
click at [480, 107] on span at bounding box center [475, 108] width 9 height 10
click at [0, 0] on input "I understand the Estimated Delivery Policy" at bounding box center [0, 0] width 0 height 0
click at [479, 125] on span at bounding box center [475, 123] width 9 height 10
click at [0, 0] on input "I agree to the Terms and Conditions" at bounding box center [0, 0] width 0 height 0
click at [477, 157] on span at bounding box center [475, 156] width 9 height 10
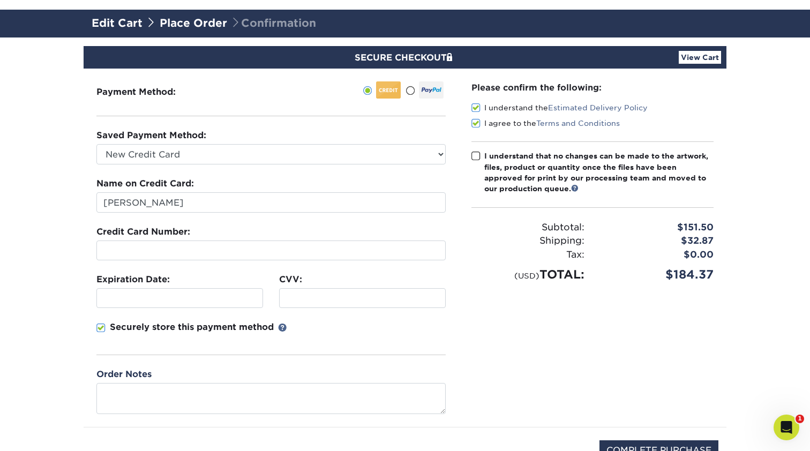
click at [0, 0] on input "I understand that no changes can be made to the artwork, files, product or quan…" at bounding box center [0, 0] width 0 height 0
click at [104, 332] on span at bounding box center [100, 328] width 9 height 10
click at [0, 0] on input "Securely store this payment method" at bounding box center [0, 0] width 0 height 0
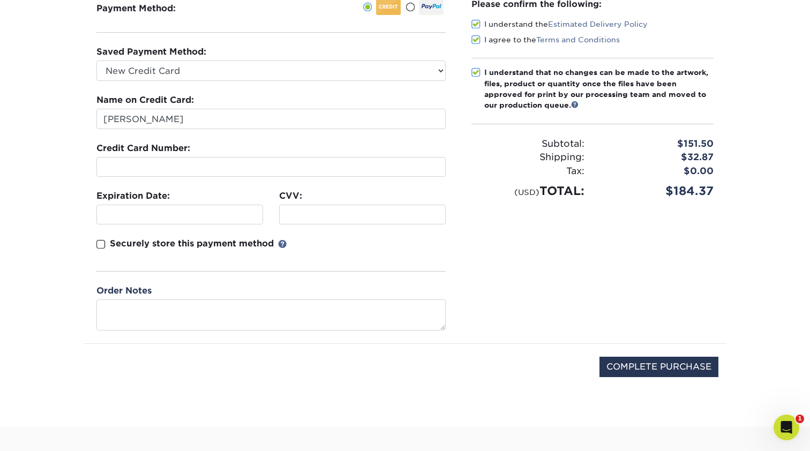
scroll to position [172, 0]
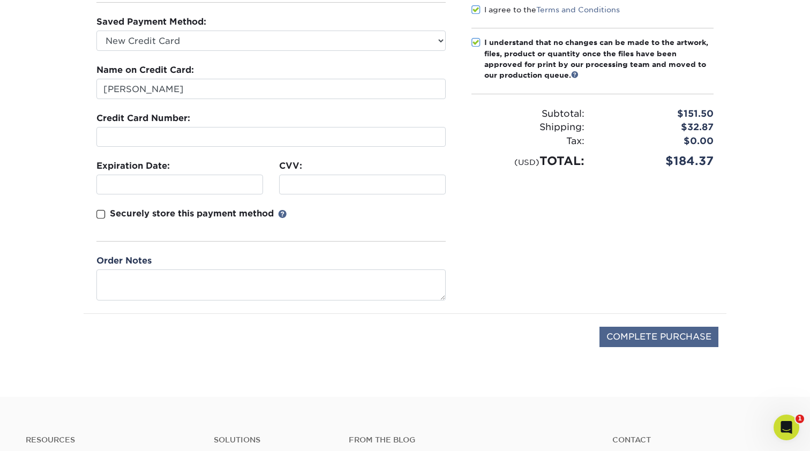
click at [690, 332] on input "COMPLETE PURCHASE" at bounding box center [658, 337] width 119 height 20
type input "PROCESSING, PLEASE WAIT..."
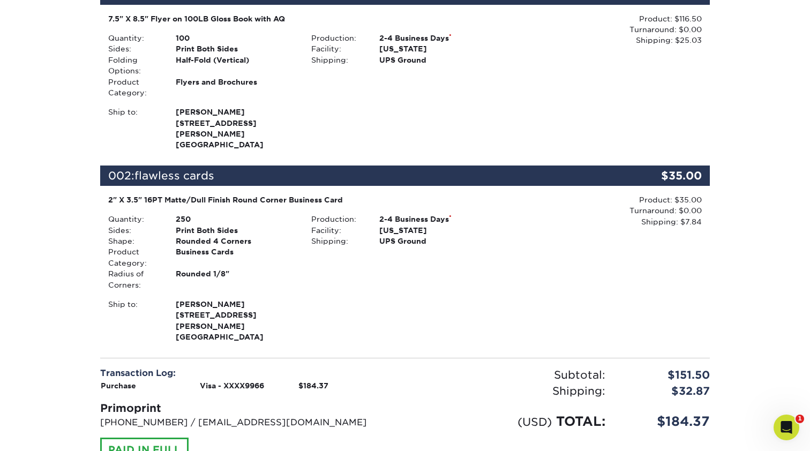
scroll to position [314, 0]
